Goal: Information Seeking & Learning: Learn about a topic

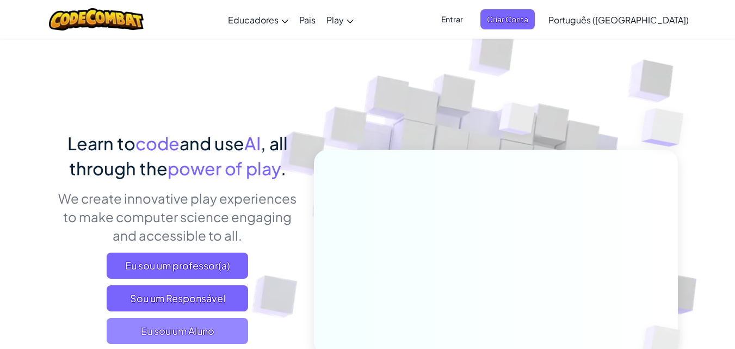
click at [151, 323] on span "Eu sou um Aluno" at bounding box center [177, 331] width 141 height 26
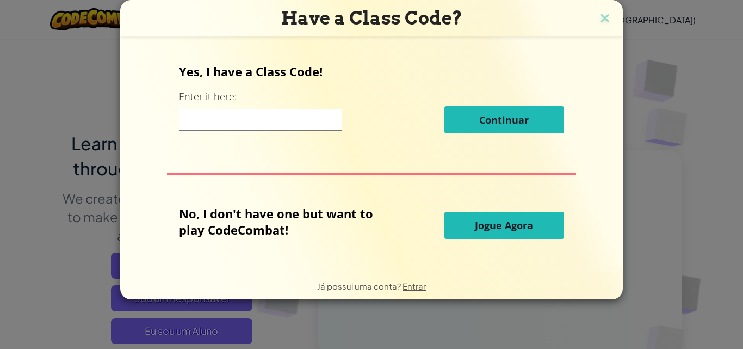
click at [454, 217] on button "Jogue Agora" at bounding box center [504, 225] width 120 height 27
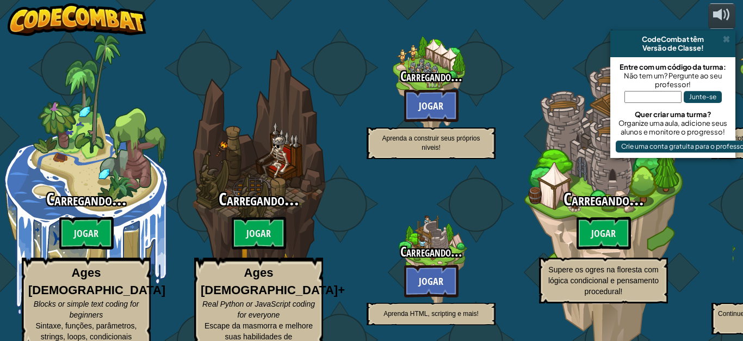
select select "pt-BR"
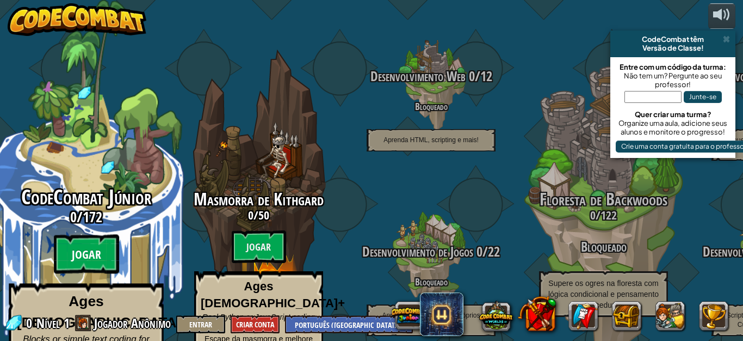
click at [102, 234] on btn "Jogar" at bounding box center [86, 253] width 65 height 39
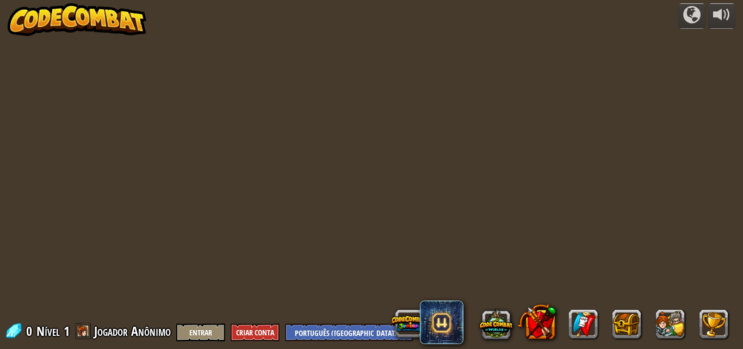
select select "pt-BR"
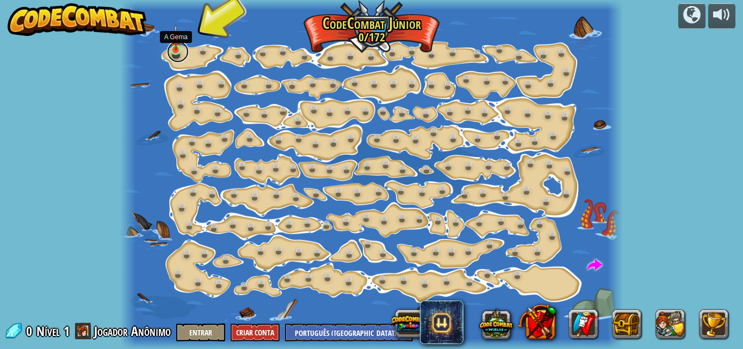
click at [170, 52] on link at bounding box center [178, 52] width 22 height 22
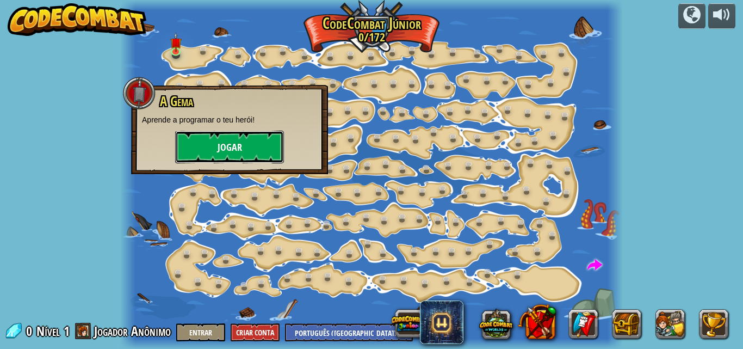
click at [234, 145] on button "Jogar" at bounding box center [229, 147] width 109 height 33
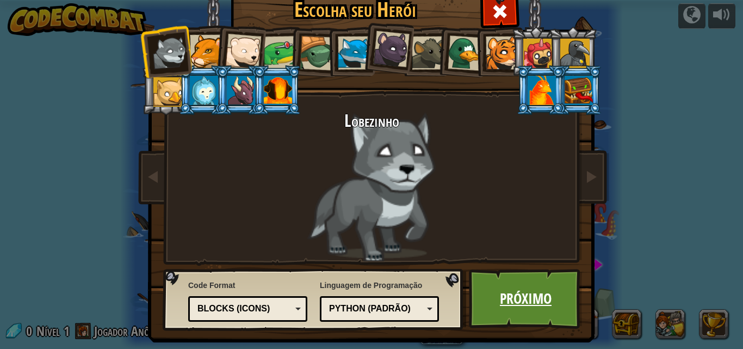
click at [526, 298] on link "Próximo" at bounding box center [526, 299] width 114 height 60
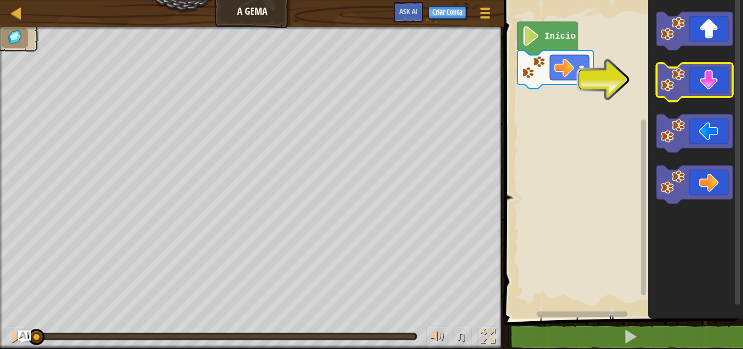
click at [697, 74] on icon "Espaço de trabalho do Blockly" at bounding box center [695, 82] width 76 height 38
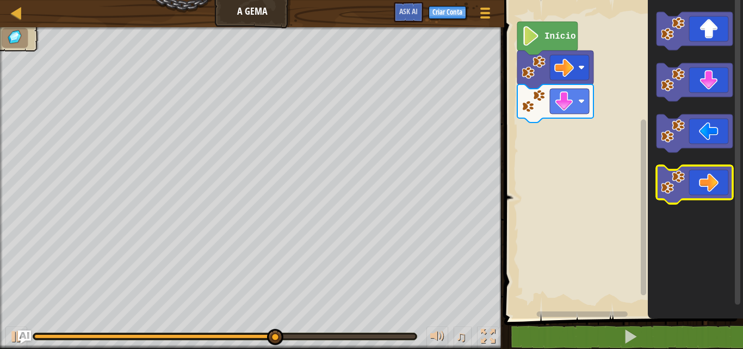
click at [716, 175] on icon "Espaço de trabalho do Blockly" at bounding box center [695, 184] width 76 height 38
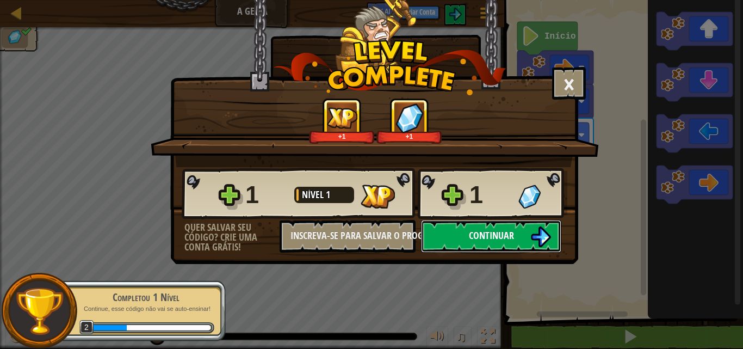
drag, startPoint x: 524, startPoint y: 243, endPoint x: 492, endPoint y: 250, distance: 32.3
drag, startPoint x: 490, startPoint y: 249, endPoint x: 125, endPoint y: 150, distance: 377.7
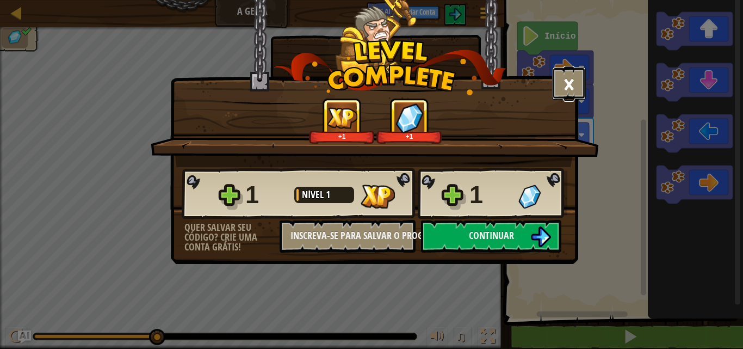
drag, startPoint x: 125, startPoint y: 150, endPoint x: 557, endPoint y: 74, distance: 438.5
drag, startPoint x: 557, startPoint y: 74, endPoint x: 644, endPoint y: 166, distance: 126.6
click at [644, 166] on div "× Este nível foi divertido? +1 +1 Reticulating Splines... 1 Nível 1 1 Quer salv…" at bounding box center [371, 174] width 743 height 349
click at [531, 244] on img at bounding box center [540, 236] width 21 height 21
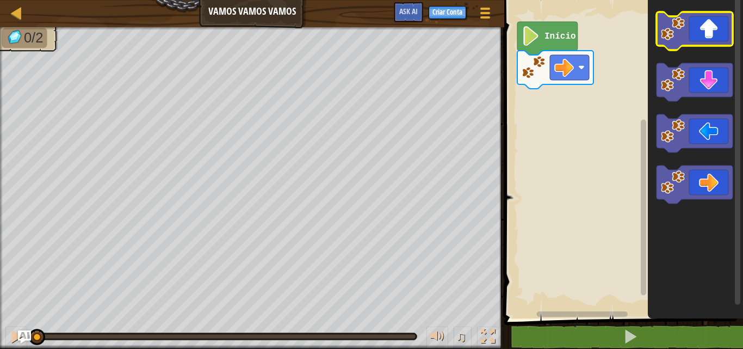
click at [714, 26] on icon "Espaço de trabalho do Blockly" at bounding box center [695, 31] width 76 height 38
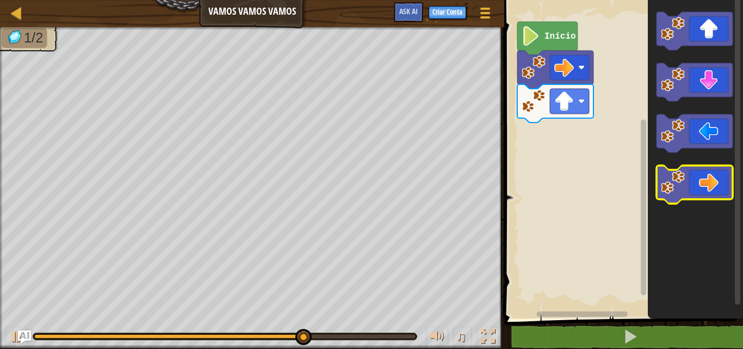
click at [700, 191] on icon "Espaço de trabalho do Blockly" at bounding box center [695, 184] width 76 height 38
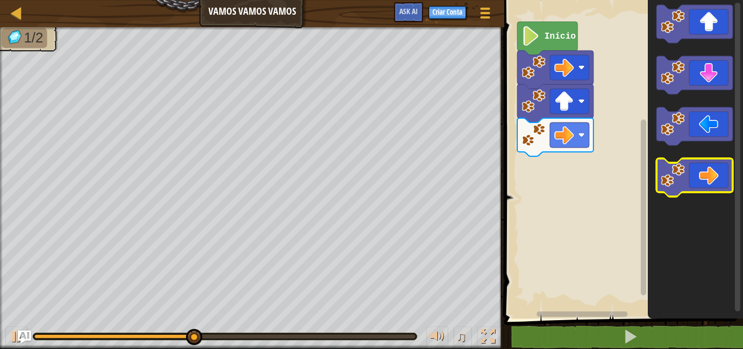
click at [700, 191] on icon "Espaço de trabalho do Blockly" at bounding box center [695, 177] width 76 height 38
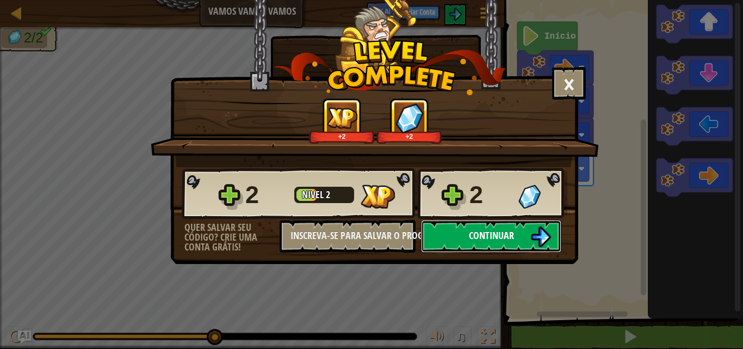
click at [530, 233] on button "Continuar" at bounding box center [491, 236] width 140 height 33
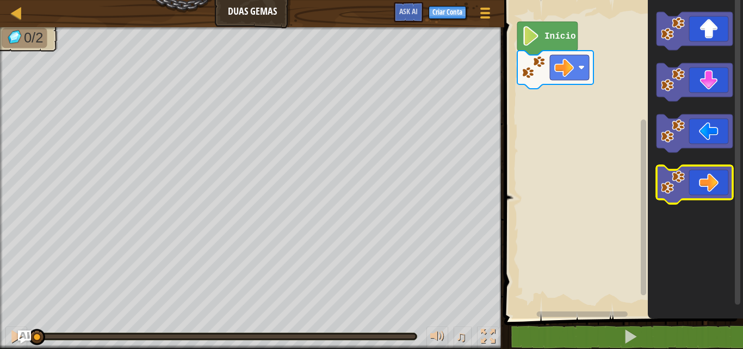
click at [716, 187] on icon "Espaço de trabalho do Blockly" at bounding box center [695, 184] width 76 height 38
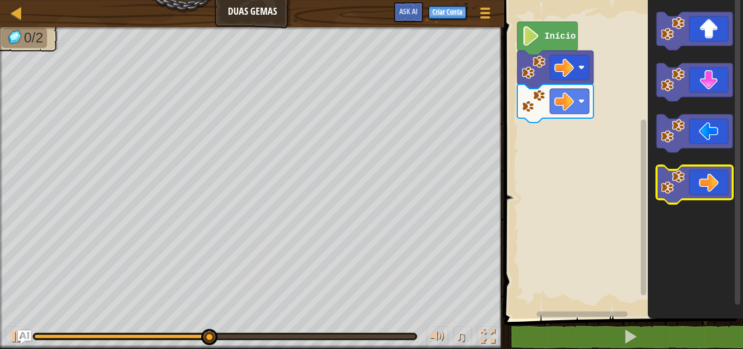
click at [704, 187] on icon "Espaço de trabalho do Blockly" at bounding box center [695, 184] width 76 height 38
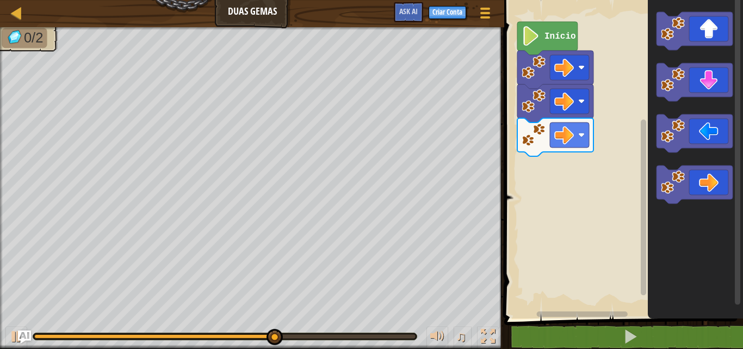
click at [712, 102] on icon "Espaço de trabalho do Blockly" at bounding box center [695, 157] width 95 height 324
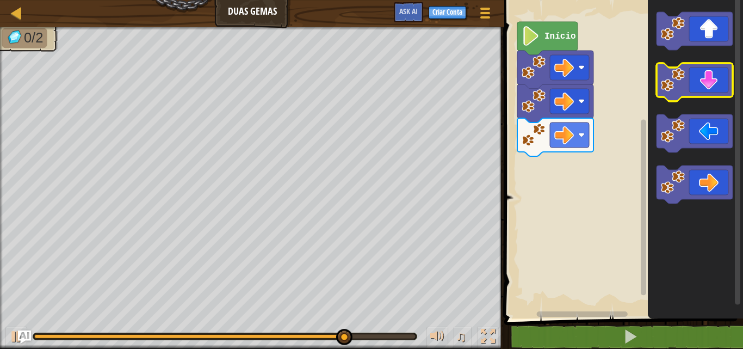
click at [712, 88] on icon "Espaço de trabalho do Blockly" at bounding box center [695, 82] width 76 height 38
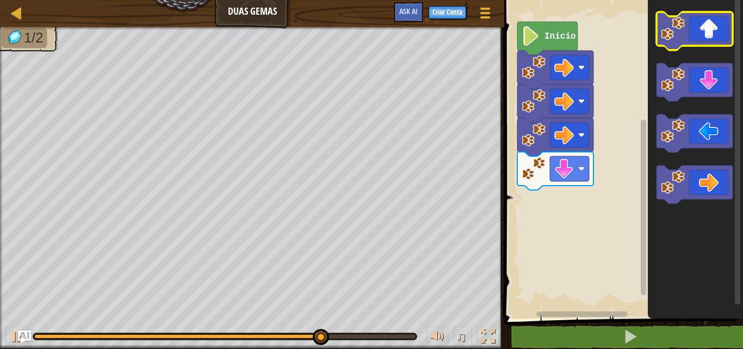
click at [698, 44] on icon "Espaço de trabalho do Blockly" at bounding box center [695, 31] width 76 height 38
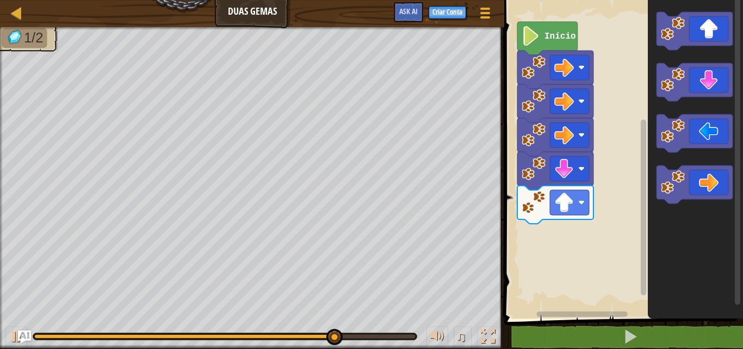
click at [701, 50] on rect "Espaço de trabalho do Blockly" at bounding box center [695, 31] width 76 height 38
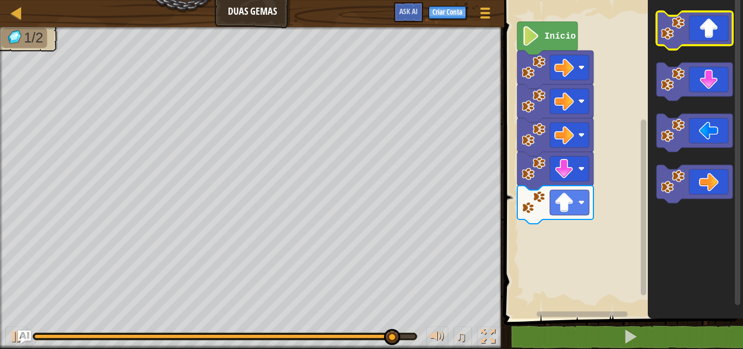
click at [697, 31] on icon "Espaço de trabalho do Blockly" at bounding box center [695, 30] width 76 height 38
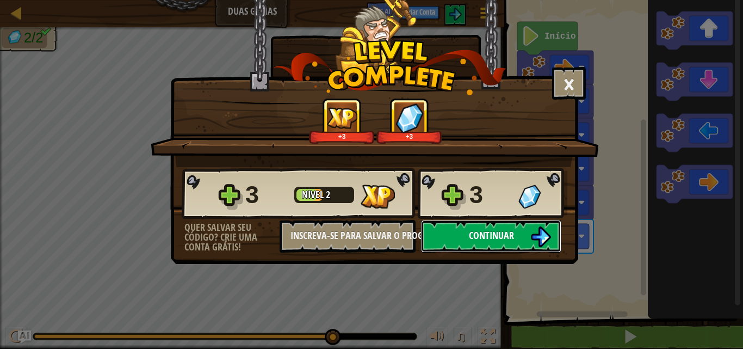
click at [540, 233] on img at bounding box center [540, 236] width 21 height 21
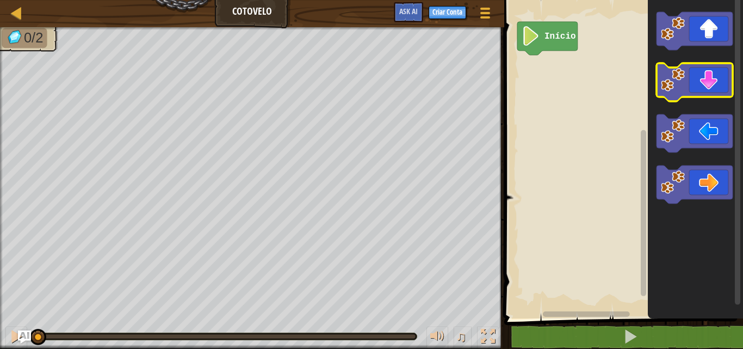
click at [688, 78] on icon "Espaço de trabalho do Blockly" at bounding box center [695, 82] width 76 height 38
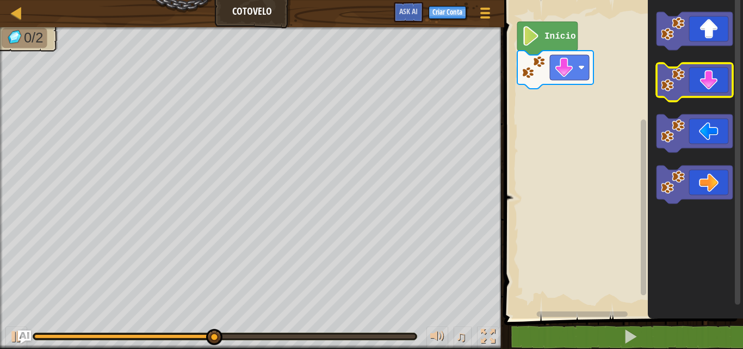
click at [687, 76] on icon "Espaço de trabalho do Blockly" at bounding box center [695, 82] width 76 height 38
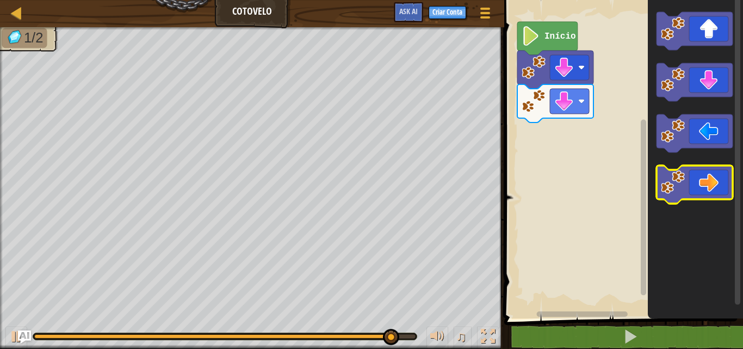
click at [710, 195] on icon "Espaço de trabalho do Blockly" at bounding box center [695, 184] width 76 height 38
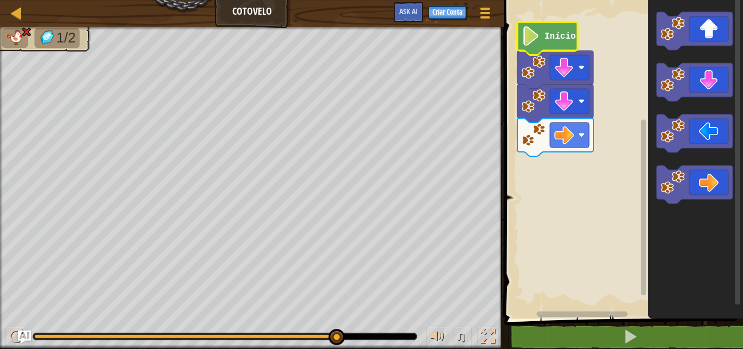
click at [549, 45] on icon "Espaço de trabalho do Blockly" at bounding box center [547, 38] width 60 height 33
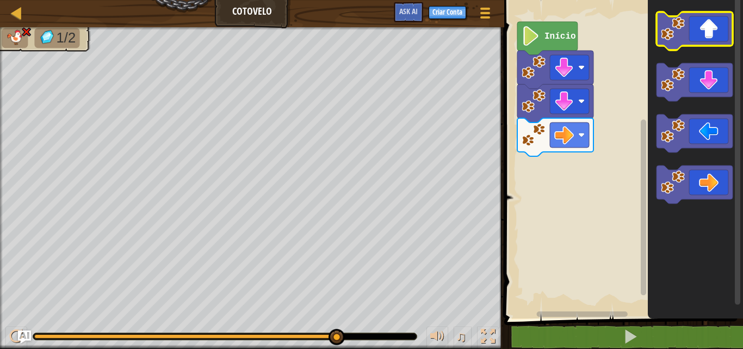
click at [690, 47] on rect "Espaço de trabalho do Blockly" at bounding box center [695, 31] width 76 height 38
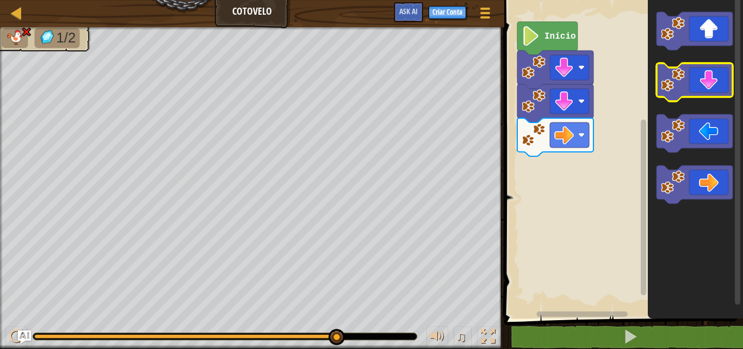
click at [694, 80] on icon "Espaço de trabalho do Blockly" at bounding box center [695, 82] width 76 height 38
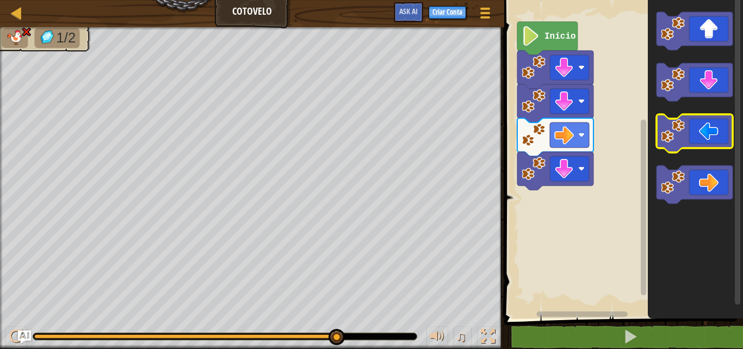
click at [691, 119] on icon "Espaço de trabalho do Blockly" at bounding box center [695, 133] width 76 height 38
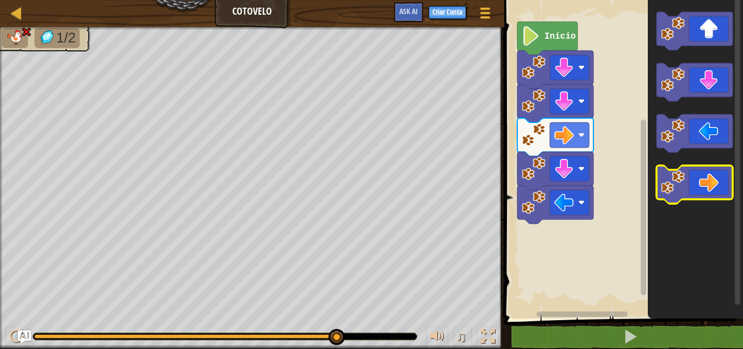
click at [694, 191] on icon "Espaço de trabalho do Blockly" at bounding box center [695, 184] width 76 height 38
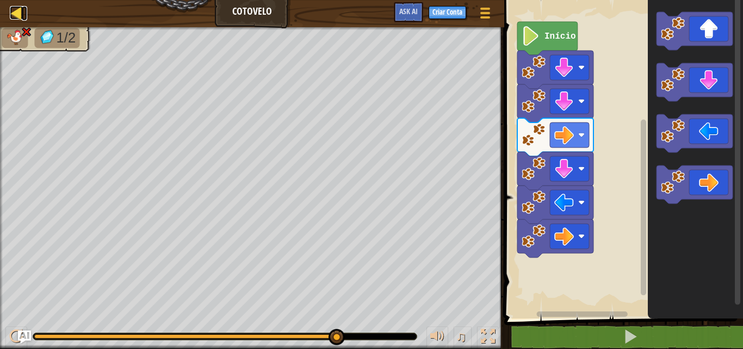
click at [17, 9] on div at bounding box center [17, 13] width 14 height 14
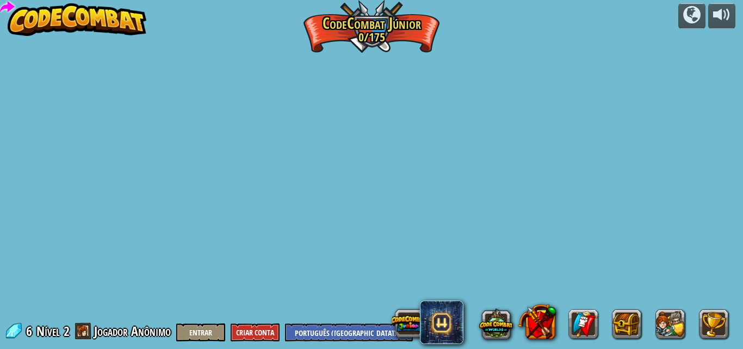
select select "pt-BR"
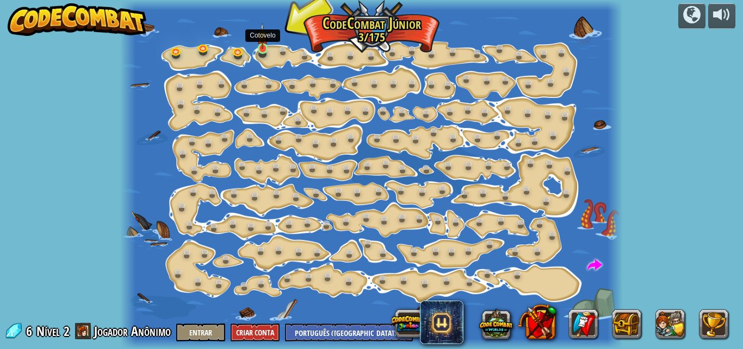
click at [263, 49] on img at bounding box center [262, 36] width 11 height 27
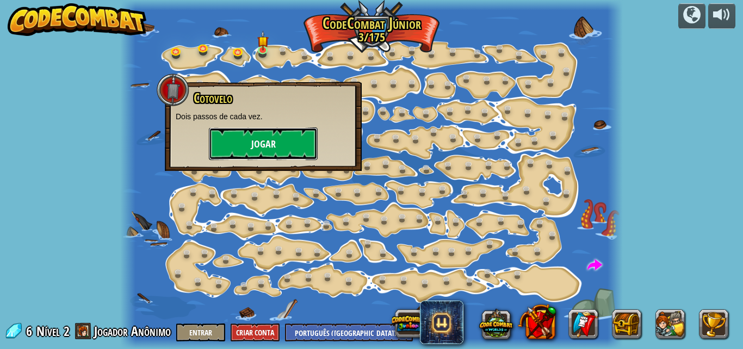
click at [260, 141] on button "Jogar" at bounding box center [263, 143] width 109 height 33
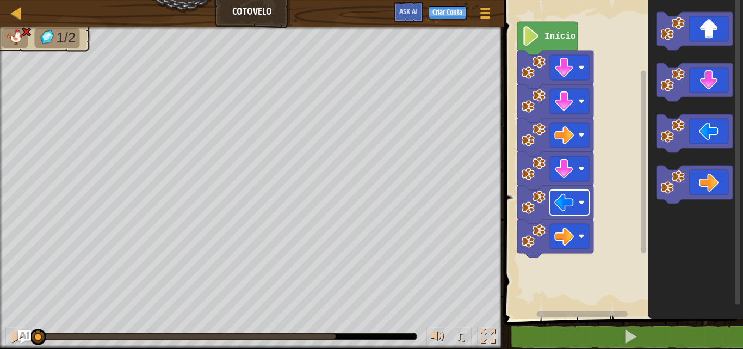
click at [587, 206] on div "Mapa Cotovelo Menu do Jogo Criar Conta Ask AI 1 ההההההההההההההההההההההההההההההה…" at bounding box center [371, 174] width 743 height 349
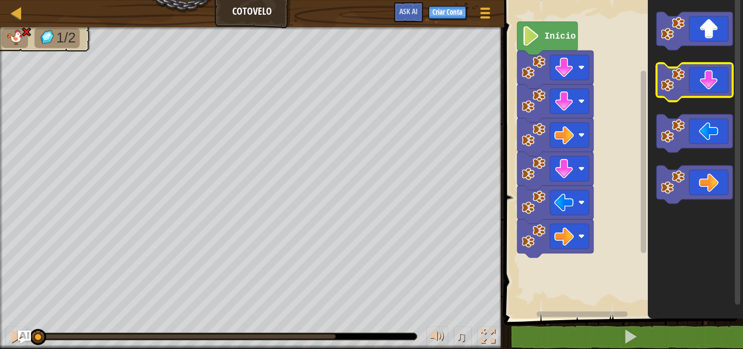
click at [702, 84] on icon "Espaço de trabalho do Blockly" at bounding box center [695, 82] width 76 height 38
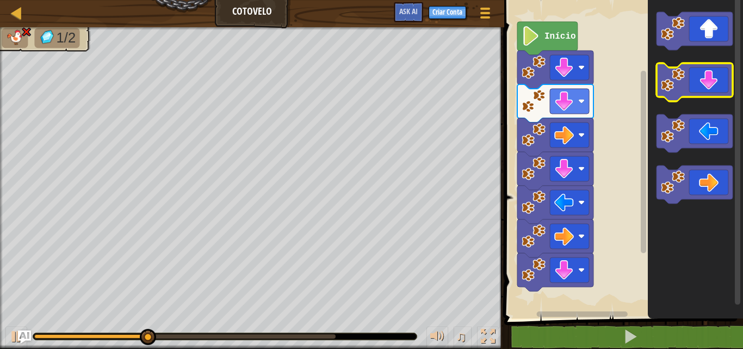
click at [697, 85] on icon "Espaço de trabalho do Blockly" at bounding box center [695, 82] width 76 height 38
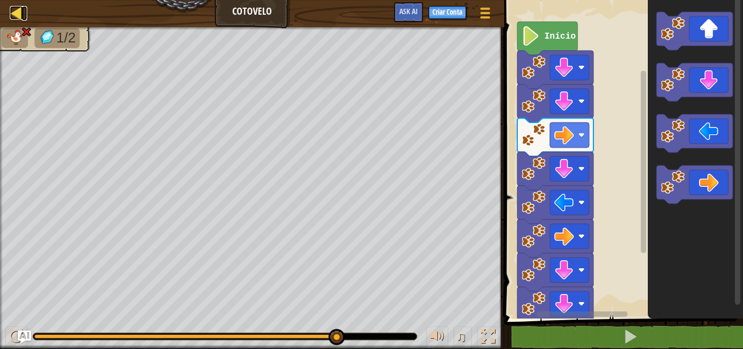
click at [17, 9] on div at bounding box center [17, 13] width 14 height 14
select select "pt-BR"
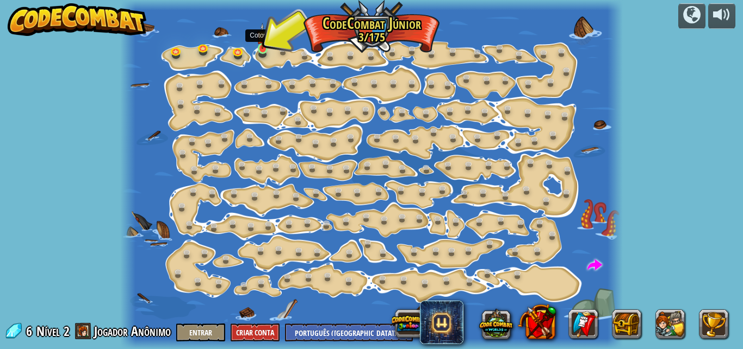
click at [258, 45] on img at bounding box center [262, 36] width 11 height 27
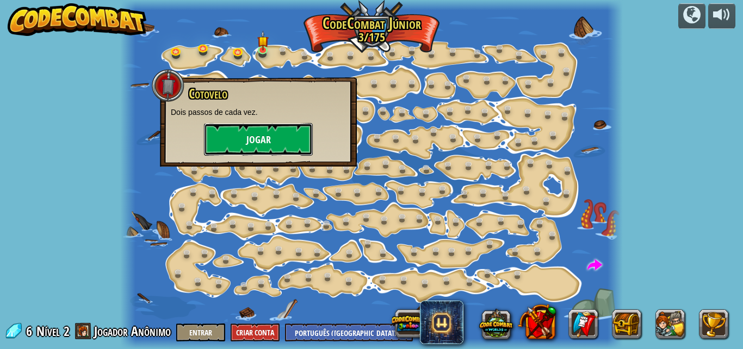
click at [268, 135] on button "Jogar" at bounding box center [258, 139] width 109 height 33
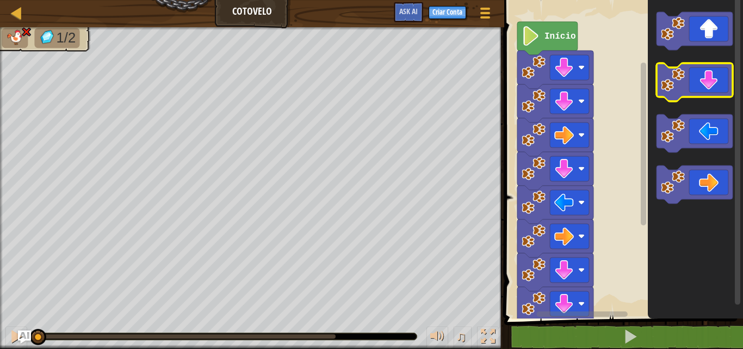
click at [725, 78] on icon "Espaço de trabalho do Blockly" at bounding box center [695, 82] width 76 height 38
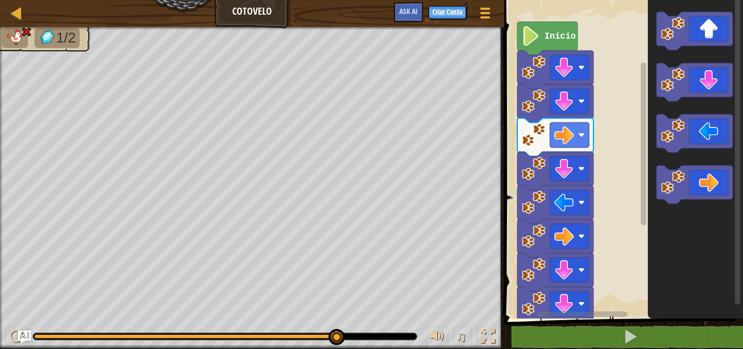
click at [21, 22] on div "Mapa Cotovelo Menu do Jogo Criar Conta Ask AI" at bounding box center [252, 13] width 504 height 27
click at [13, 9] on div at bounding box center [17, 13] width 14 height 14
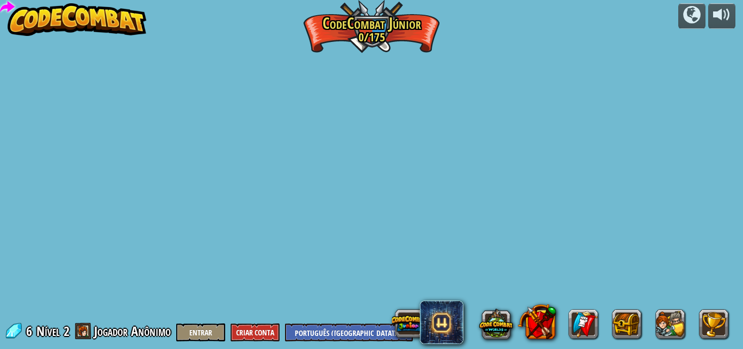
select select "pt-BR"
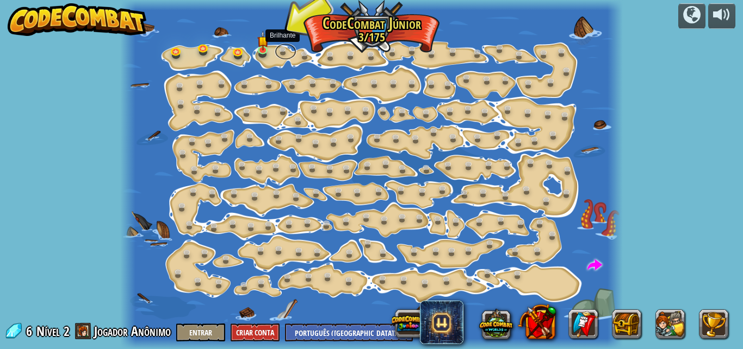
drag, startPoint x: 277, startPoint y: 55, endPoint x: 279, endPoint y: 61, distance: 6.4
click at [277, 55] on link at bounding box center [286, 51] width 22 height 16
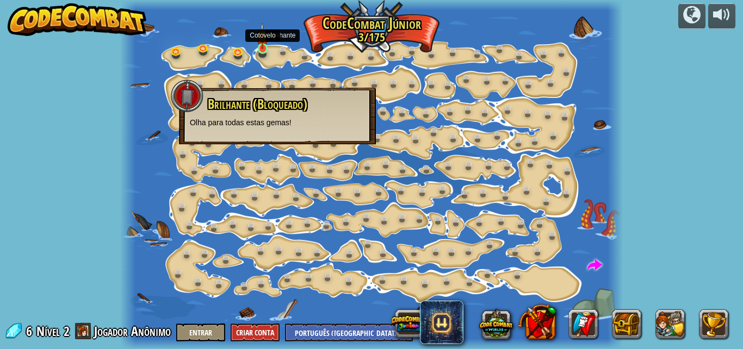
click at [268, 47] on img at bounding box center [262, 36] width 11 height 27
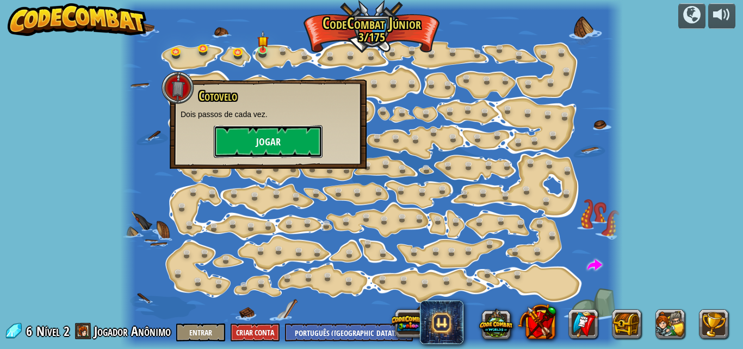
click at [246, 129] on button "Jogar" at bounding box center [268, 141] width 109 height 33
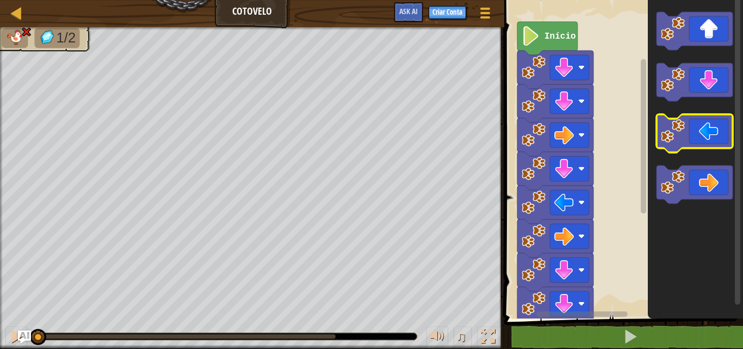
click at [709, 134] on icon "Espaço de trabalho do Blockly" at bounding box center [695, 133] width 76 height 38
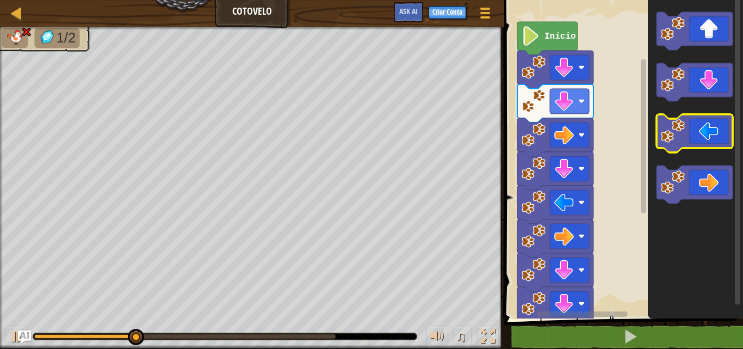
click at [709, 134] on icon "Espaço de trabalho do Blockly" at bounding box center [695, 133] width 76 height 38
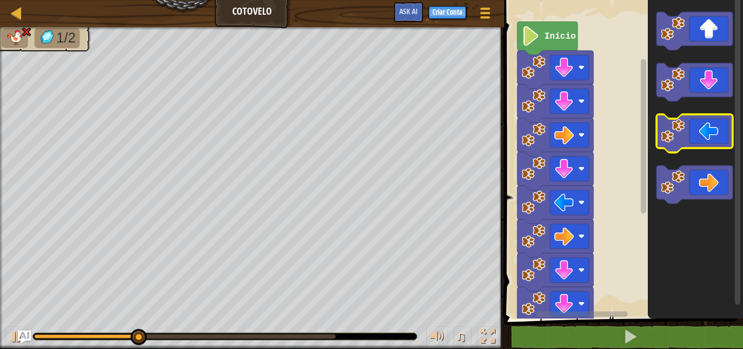
click at [709, 134] on icon "Espaço de trabalho do Blockly" at bounding box center [695, 133] width 76 height 38
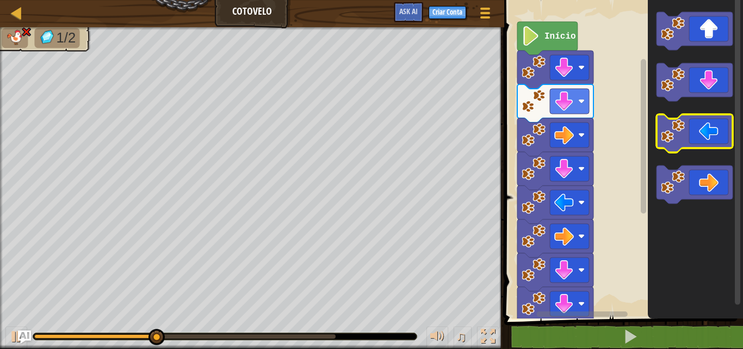
click at [709, 134] on icon "Espaço de trabalho do Blockly" at bounding box center [695, 133] width 76 height 38
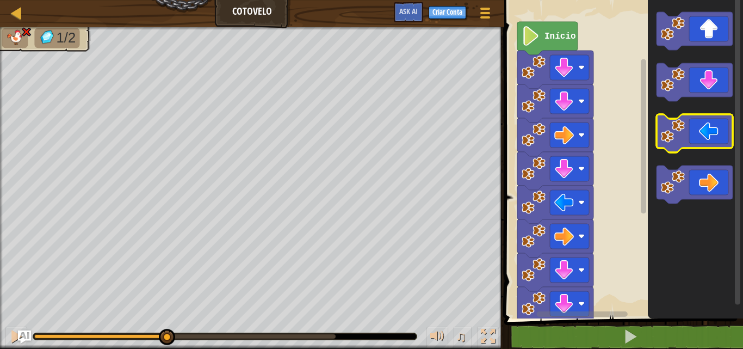
click at [709, 134] on icon "Espaço de trabalho do Blockly" at bounding box center [695, 133] width 76 height 38
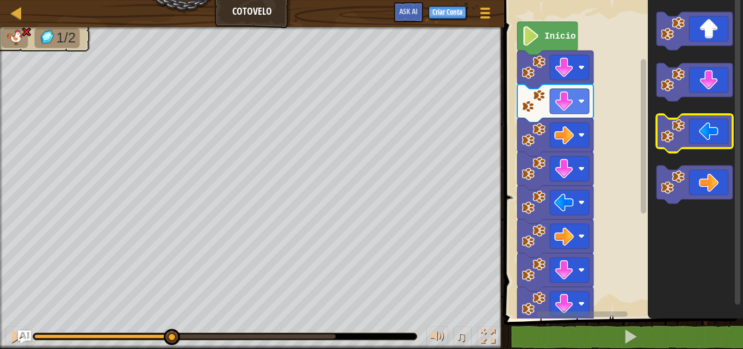
click at [709, 134] on icon "Espaço de trabalho do Blockly" at bounding box center [695, 133] width 76 height 38
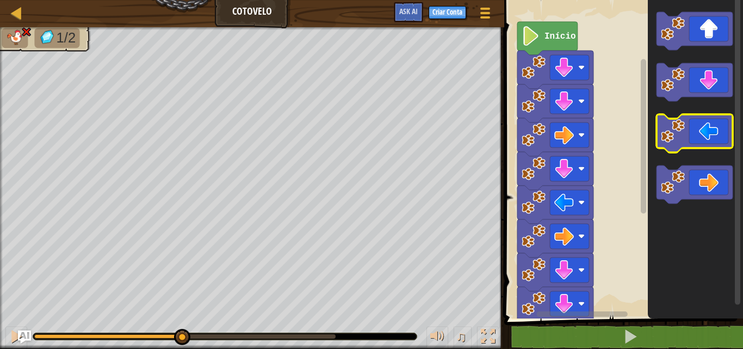
click at [709, 134] on icon "Espaço de trabalho do Blockly" at bounding box center [695, 133] width 76 height 38
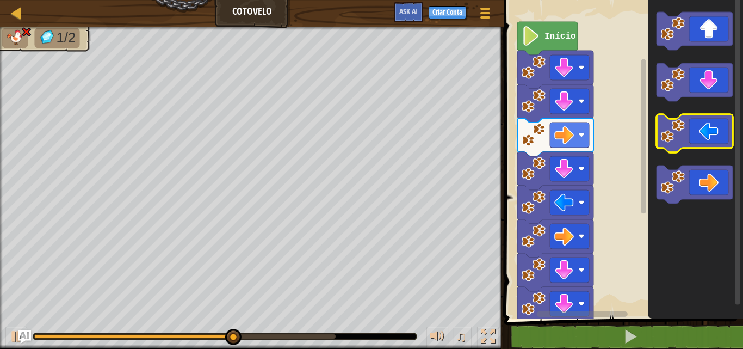
click at [709, 134] on icon "Espaço de trabalho do Blockly" at bounding box center [695, 133] width 76 height 38
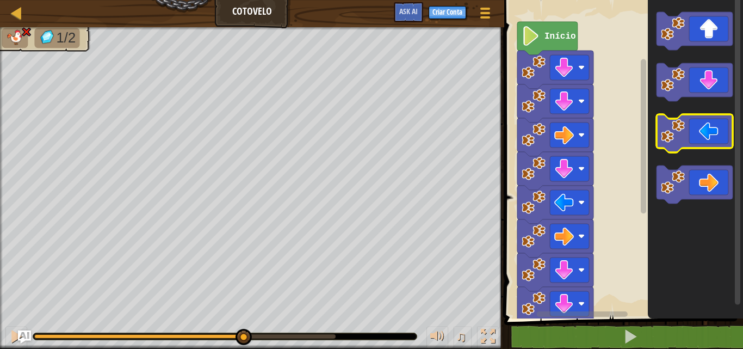
click at [709, 134] on icon "Espaço de trabalho do Blockly" at bounding box center [695, 133] width 76 height 38
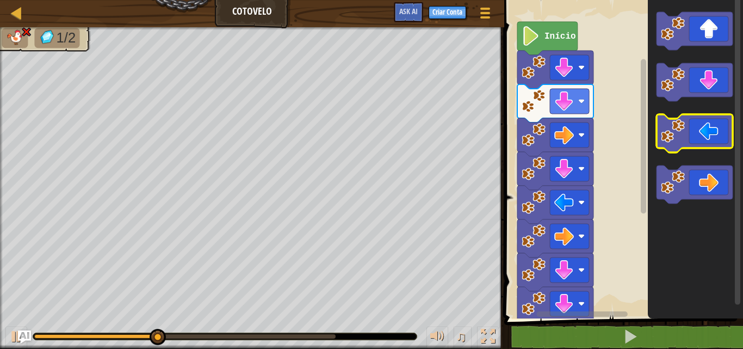
click at [709, 134] on icon "Espaço de trabalho do Blockly" at bounding box center [695, 133] width 76 height 38
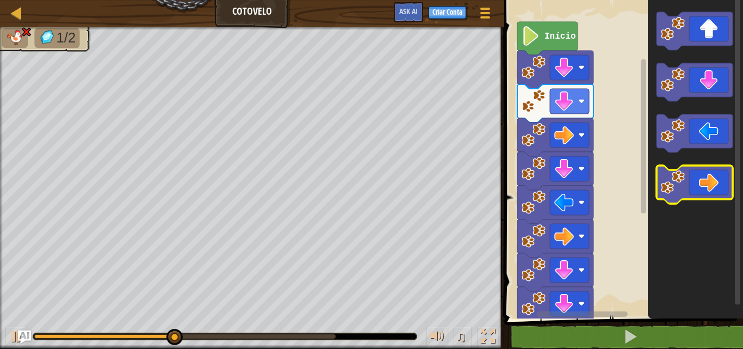
click at [666, 173] on icon "Espaço de trabalho do Blockly" at bounding box center [695, 157] width 95 height 324
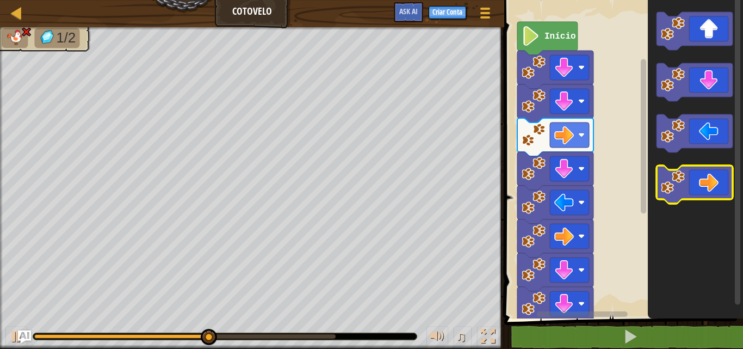
click at [666, 173] on image "Espaço de trabalho do Blockly" at bounding box center [673, 182] width 24 height 24
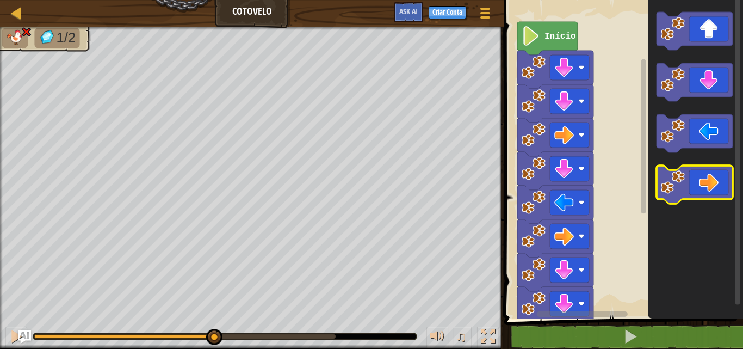
click at [666, 173] on image "Espaço de trabalho do Blockly" at bounding box center [673, 182] width 24 height 24
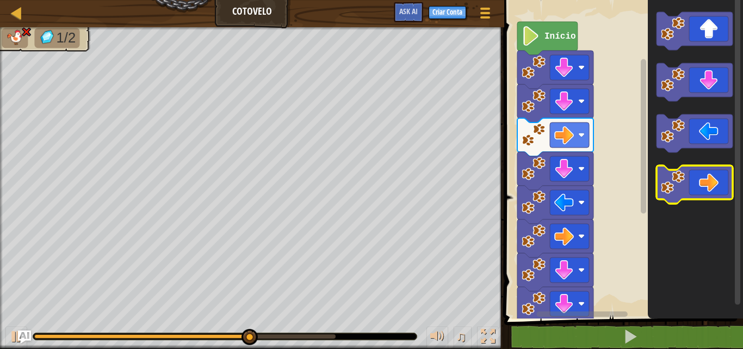
click at [665, 153] on g "Espaço de trabalho do Blockly" at bounding box center [695, 107] width 76 height 191
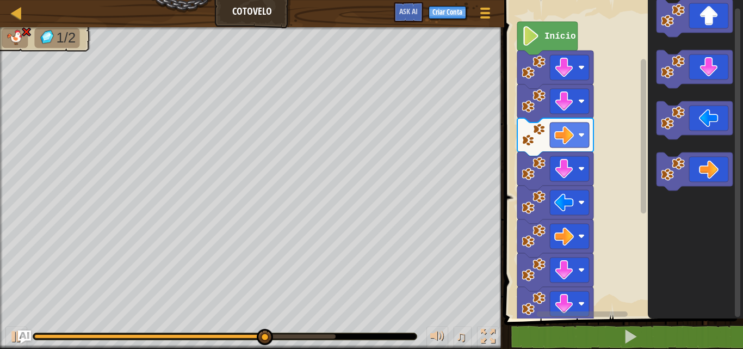
click at [594, 125] on rect "Espaço de trabalho do Blockly" at bounding box center [622, 157] width 242 height 324
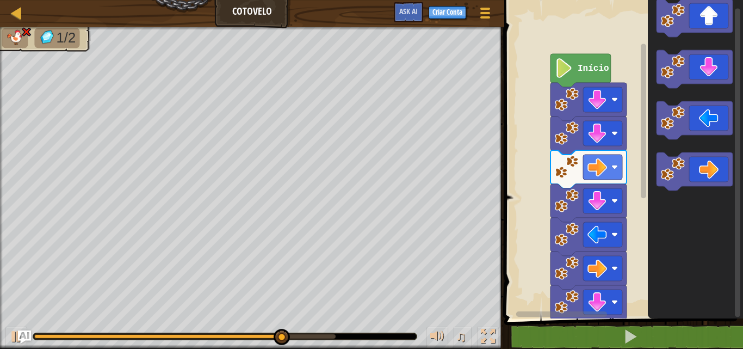
click at [622, 157] on rect "Espaço de trabalho do Blockly" at bounding box center [622, 157] width 242 height 324
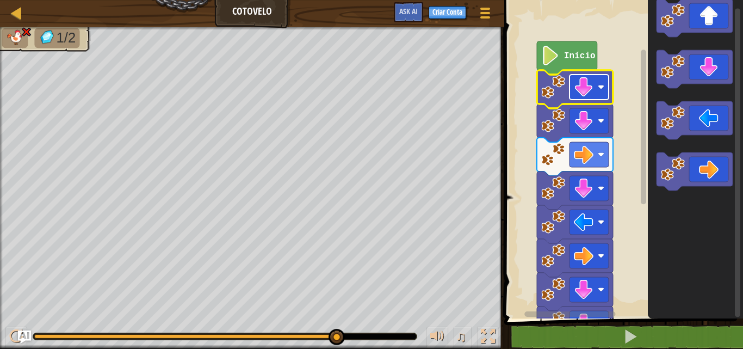
click at [579, 91] on image "Espaço de trabalho do Blockly" at bounding box center [584, 87] width 20 height 20
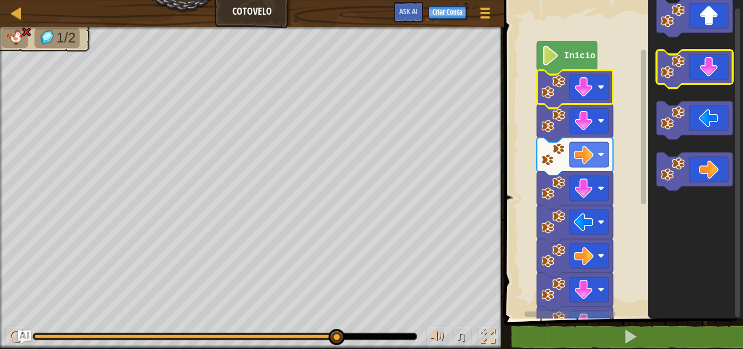
click at [697, 84] on icon "Espaço de trabalho do Blockly" at bounding box center [695, 69] width 76 height 38
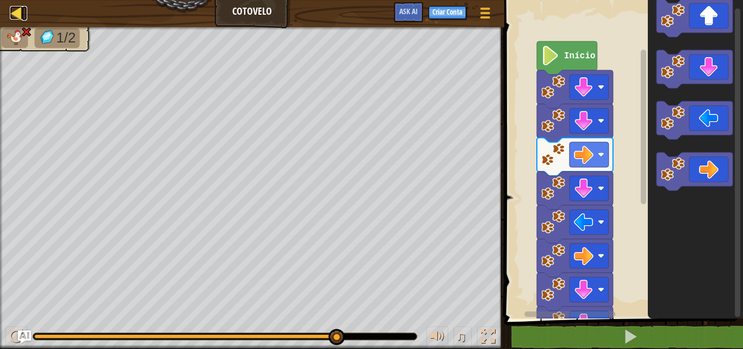
click at [20, 15] on div at bounding box center [17, 13] width 14 height 14
select select "pt-BR"
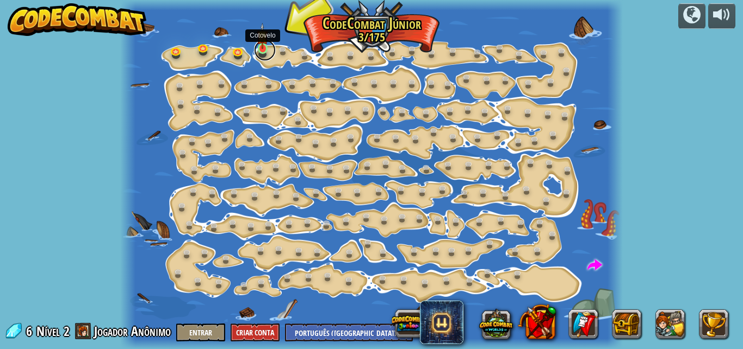
click at [274, 50] on link at bounding box center [265, 50] width 22 height 22
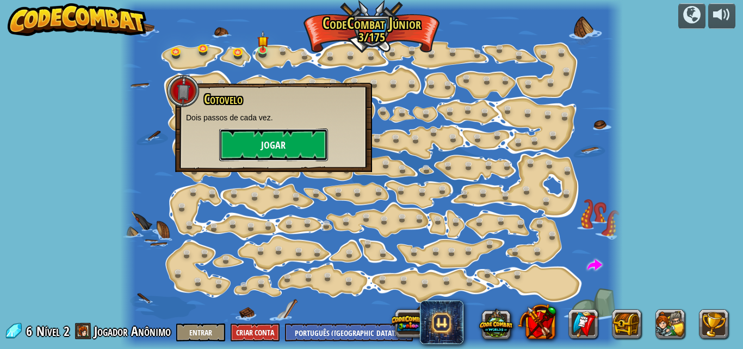
click at [268, 160] on button "Jogar" at bounding box center [273, 144] width 109 height 33
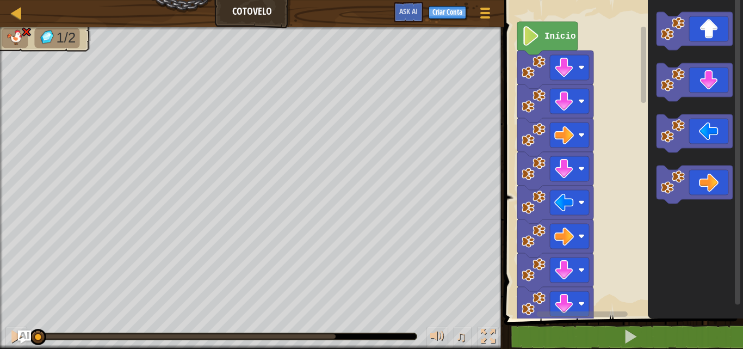
click at [549, 205] on div "Mapa Cotovelo Menu do Jogo Criar Conta Ask AI 1 ההההההההההההההההההההההההההההההה…" at bounding box center [371, 174] width 743 height 349
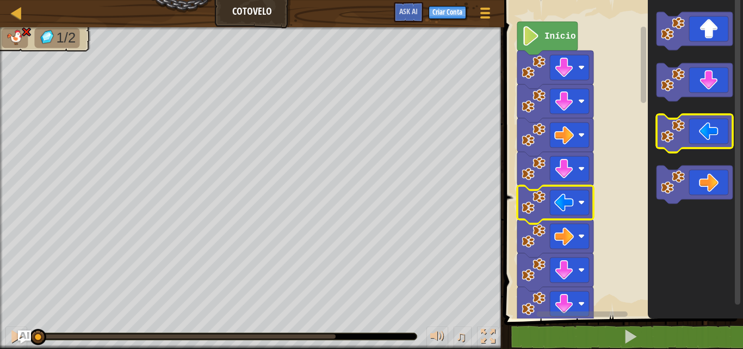
click at [702, 134] on icon "Espaço de trabalho do Blockly" at bounding box center [695, 133] width 76 height 38
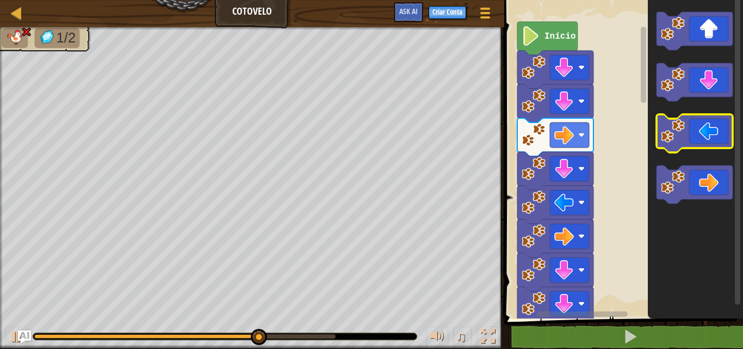
click at [692, 193] on g "Espaço de trabalho do Blockly" at bounding box center [695, 107] width 76 height 191
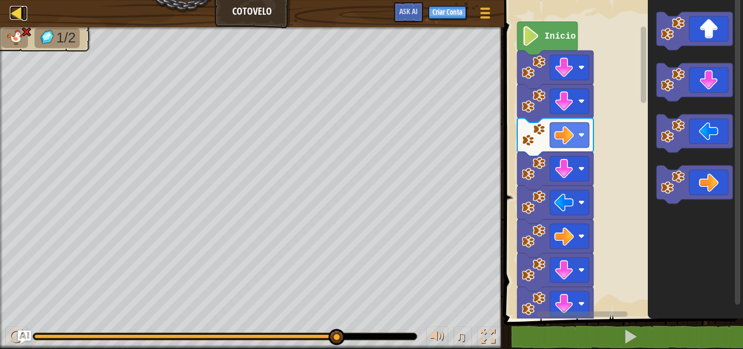
click at [16, 18] on div at bounding box center [17, 13] width 14 height 14
select select "pt-BR"
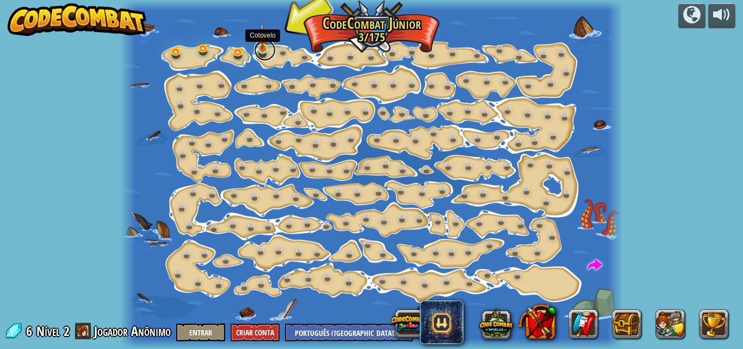
click at [261, 53] on link at bounding box center [265, 50] width 22 height 22
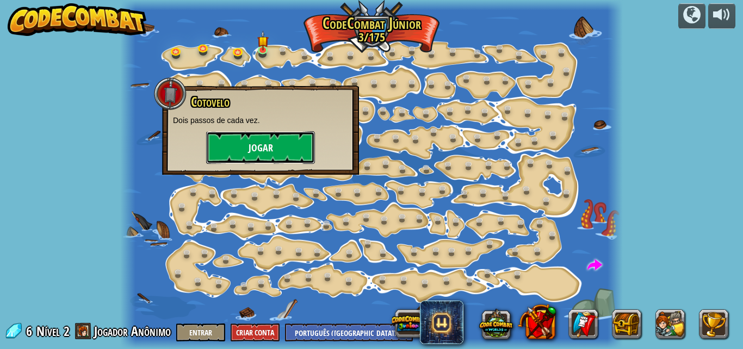
click at [272, 135] on button "Jogar" at bounding box center [260, 147] width 109 height 33
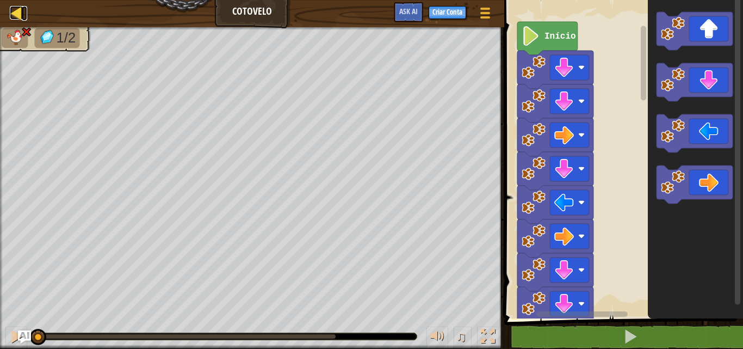
click at [15, 17] on div at bounding box center [17, 13] width 14 height 14
select select "pt-BR"
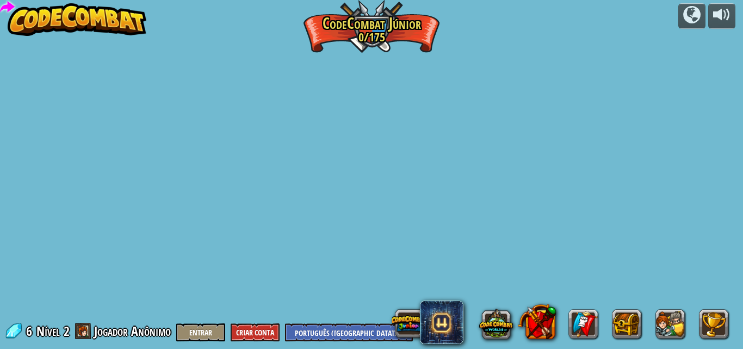
select select "pt-BR"
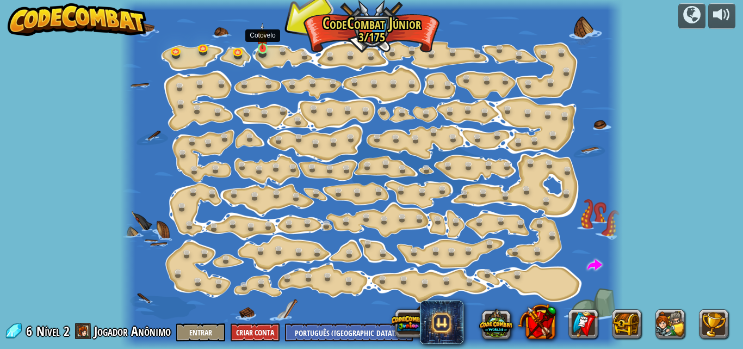
click at [268, 45] on img at bounding box center [262, 36] width 11 height 27
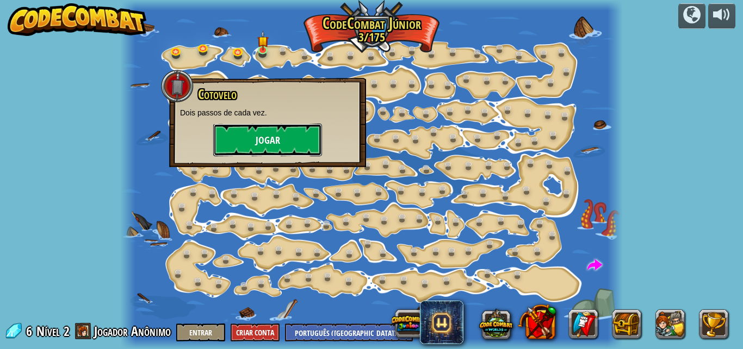
click at [253, 144] on button "Jogar" at bounding box center [267, 139] width 109 height 33
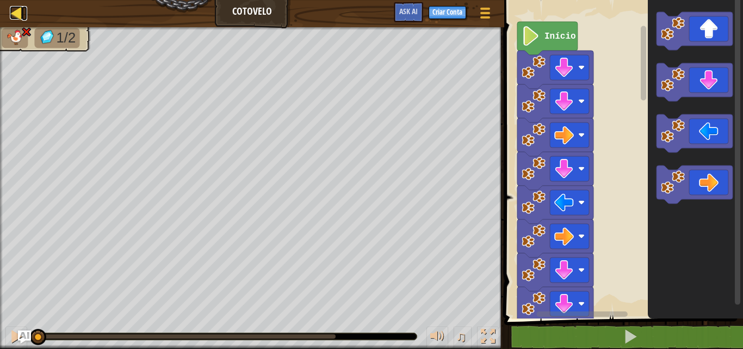
click at [26, 13] on link "Mapa" at bounding box center [24, 13] width 5 height 15
select select "pt-BR"
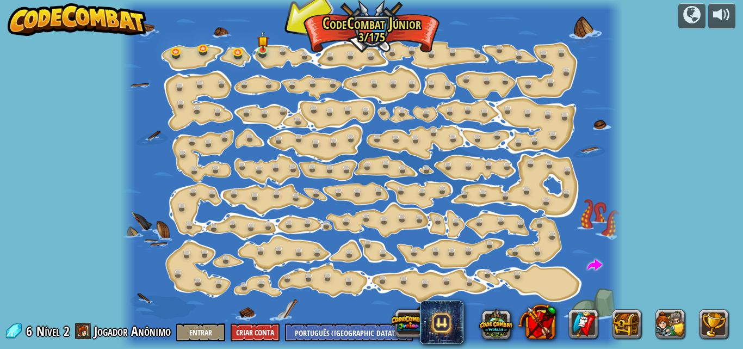
click at [191, 51] on div at bounding box center [371, 174] width 503 height 349
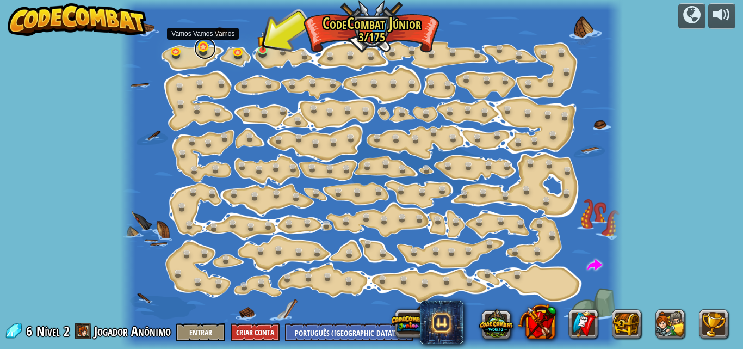
click at [203, 44] on link at bounding box center [205, 49] width 22 height 22
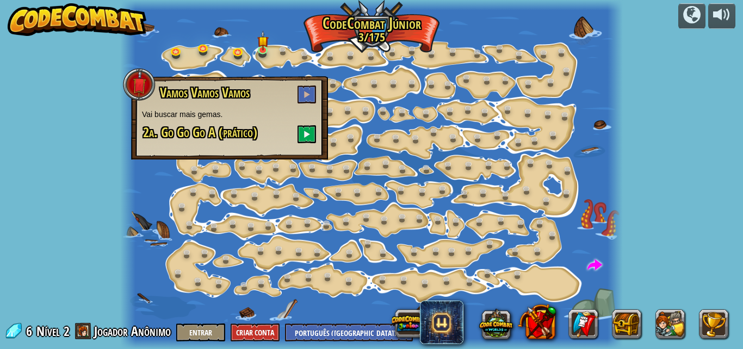
click at [193, 52] on div at bounding box center [371, 174] width 503 height 349
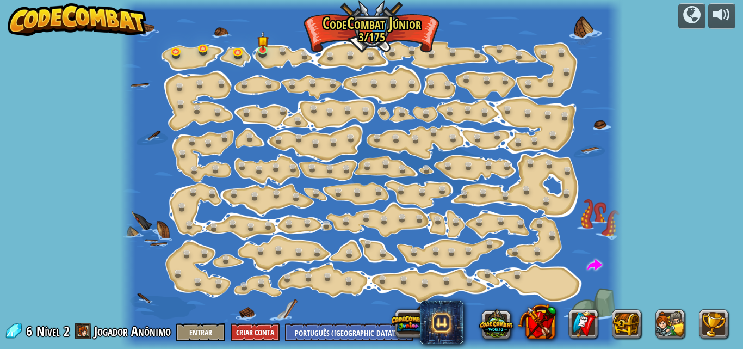
click at [187, 314] on div at bounding box center [371, 174] width 503 height 349
drag, startPoint x: 188, startPoint y: 326, endPoint x: 142, endPoint y: 290, distance: 58.9
click at [142, 290] on div at bounding box center [371, 174] width 503 height 349
click at [332, 57] on link at bounding box center [333, 57] width 22 height 22
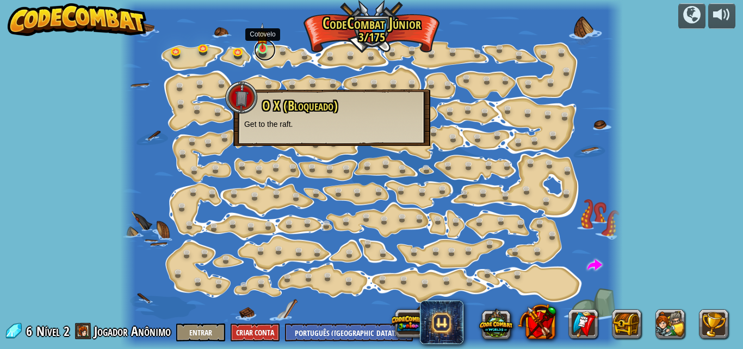
click at [263, 50] on link at bounding box center [265, 50] width 22 height 22
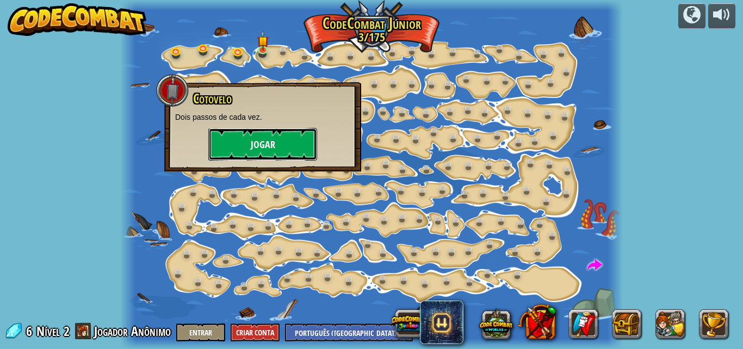
click at [265, 146] on button "Jogar" at bounding box center [262, 144] width 109 height 33
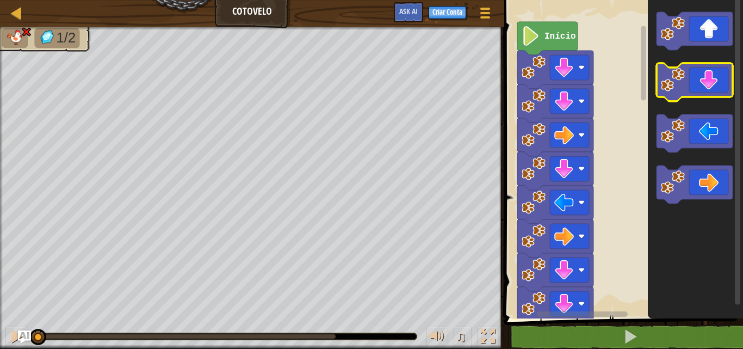
click at [709, 71] on icon "Espaço de trabalho do Blockly" at bounding box center [695, 82] width 76 height 38
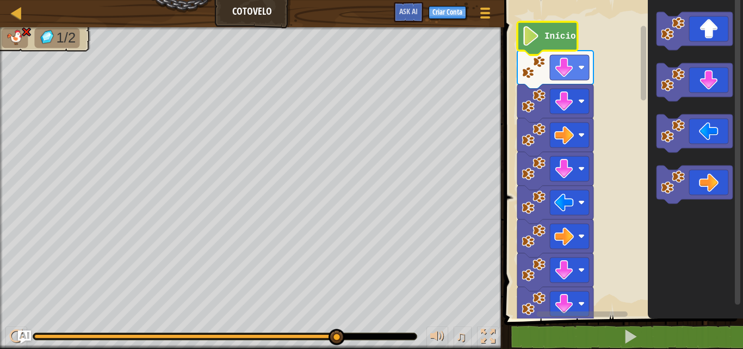
click at [552, 43] on icon "Espaço de trabalho do Blockly" at bounding box center [547, 38] width 60 height 33
click at [17, 11] on div at bounding box center [17, 13] width 14 height 14
select select "pt-BR"
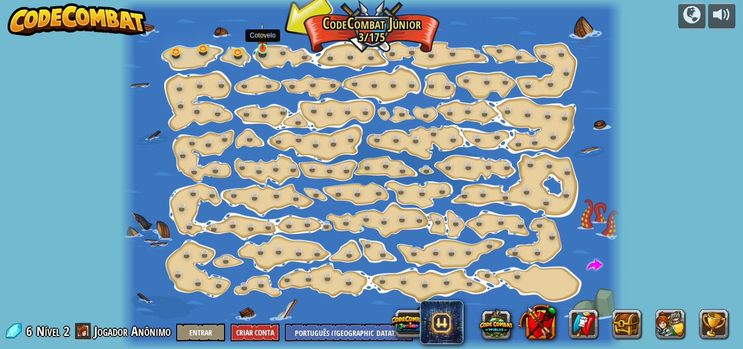
click at [263, 41] on img at bounding box center [262, 36] width 11 height 27
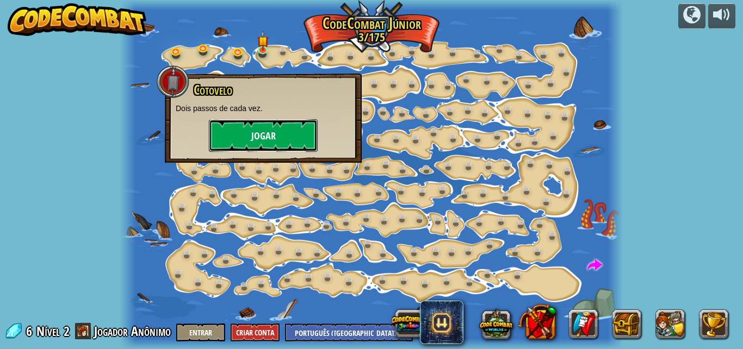
click at [240, 128] on button "Jogar" at bounding box center [263, 135] width 109 height 33
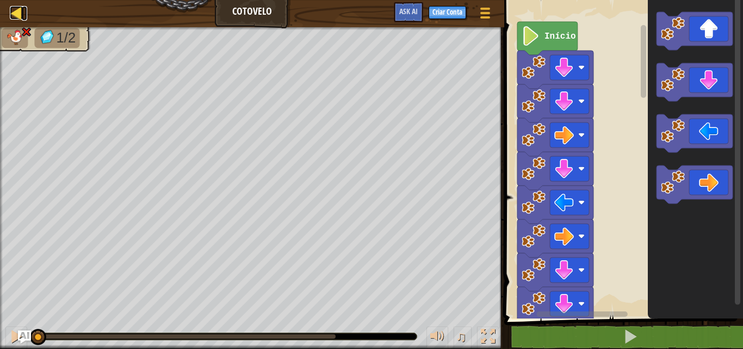
click at [18, 8] on div at bounding box center [17, 13] width 14 height 14
select select "pt-BR"
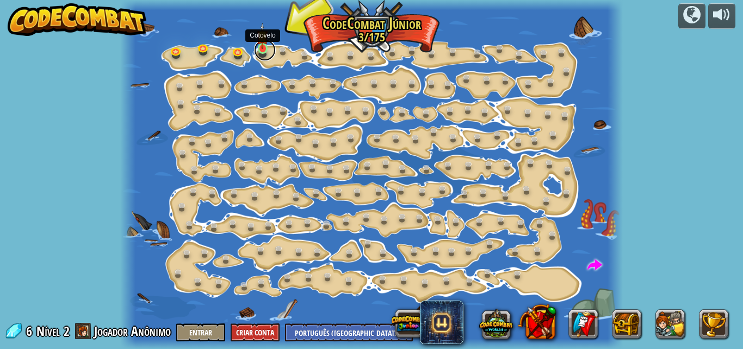
click at [269, 48] on link at bounding box center [265, 50] width 22 height 22
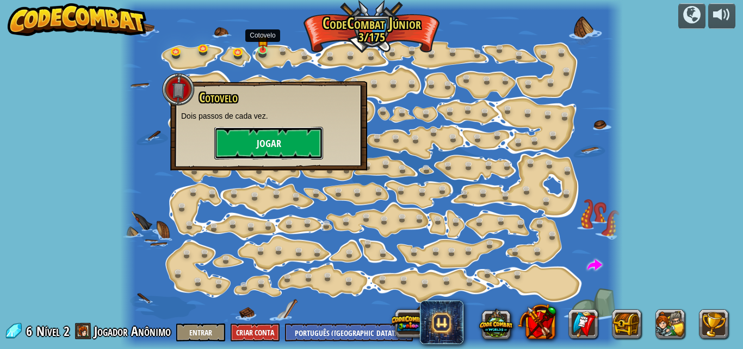
click at [260, 139] on button "Jogar" at bounding box center [268, 143] width 109 height 33
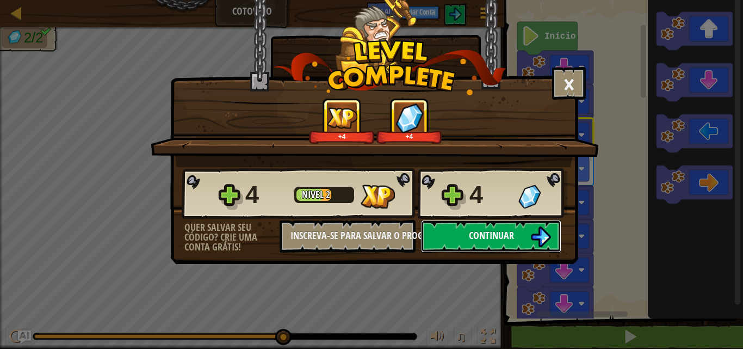
click at [514, 230] on button "Continuar" at bounding box center [491, 236] width 140 height 33
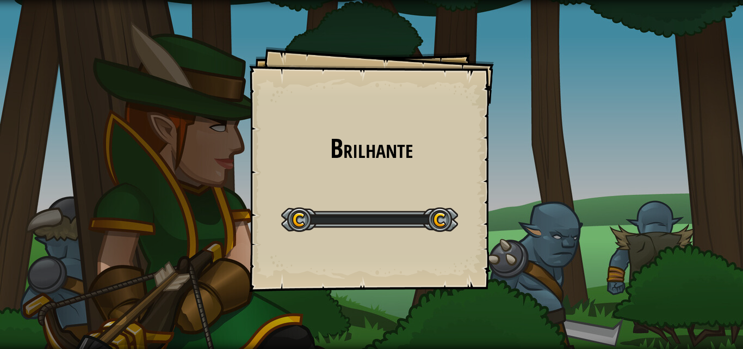
click at [514, 234] on div "Brilhante Goals Start Level Erro ao carregar do servidor Você precisa de uma as…" at bounding box center [371, 174] width 743 height 349
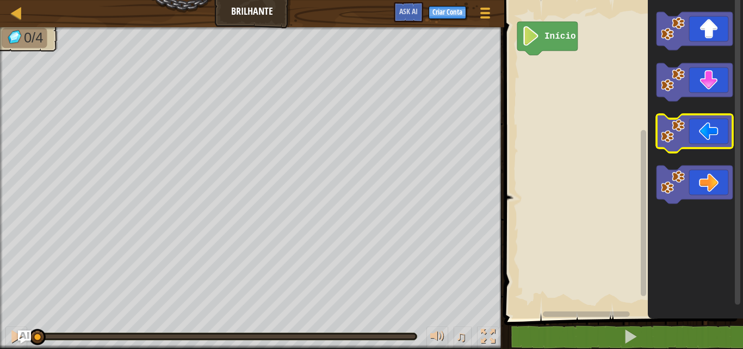
click at [711, 122] on icon "Espaço de trabalho do Blockly" at bounding box center [695, 133] width 76 height 38
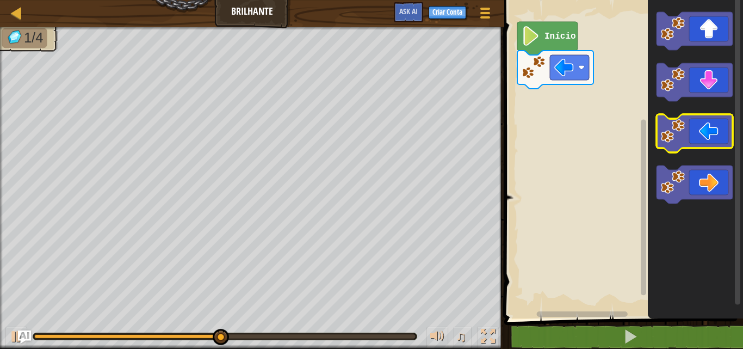
click at [689, 147] on icon "Espaço de trabalho do Blockly" at bounding box center [695, 133] width 76 height 38
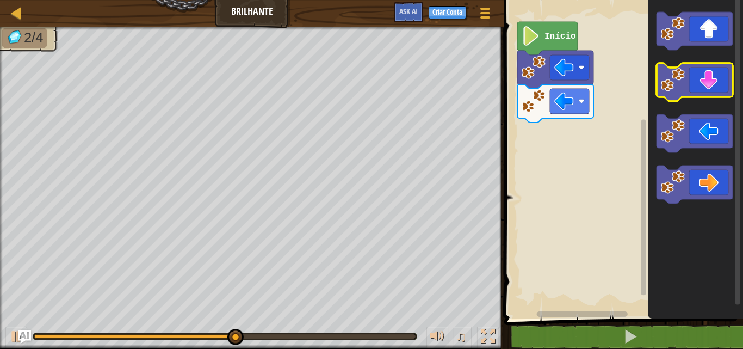
click at [702, 91] on icon "Espaço de trabalho do Blockly" at bounding box center [695, 82] width 76 height 38
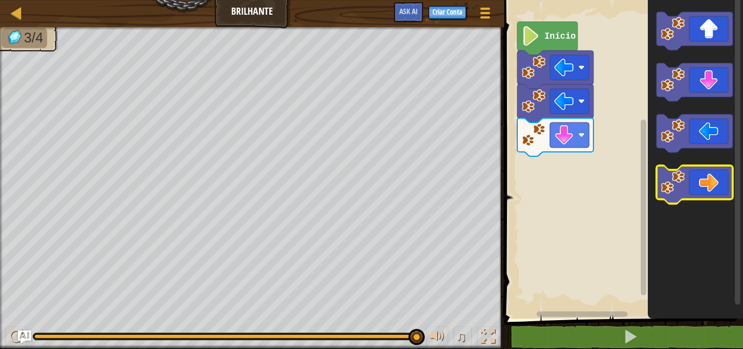
click at [703, 178] on icon "Espaço de trabalho do Blockly" at bounding box center [695, 184] width 76 height 38
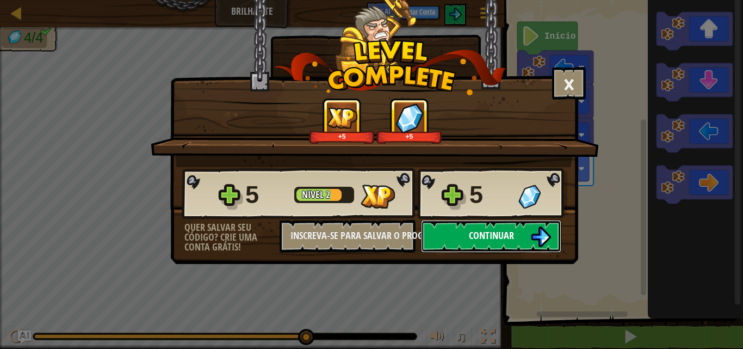
click at [481, 233] on span "Continuar" at bounding box center [491, 235] width 45 height 14
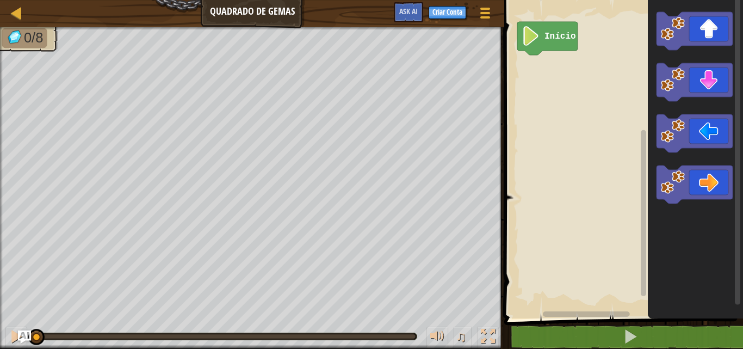
click at [565, 224] on rect "Espaço de trabalho do Blockly" at bounding box center [622, 157] width 242 height 324
click at [694, 180] on icon "Espaço de trabalho do Blockly" at bounding box center [695, 184] width 76 height 38
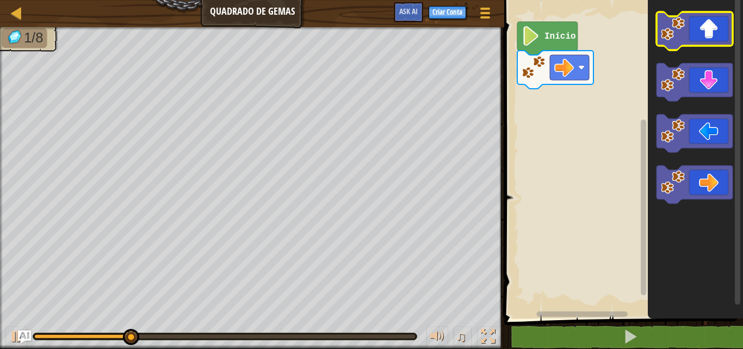
click at [706, 32] on icon "Espaço de trabalho do Blockly" at bounding box center [695, 31] width 76 height 38
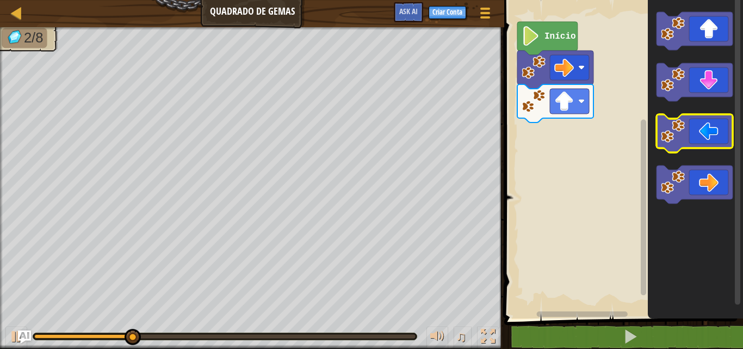
click at [721, 122] on icon "Espaço de trabalho do Blockly" at bounding box center [695, 133] width 76 height 38
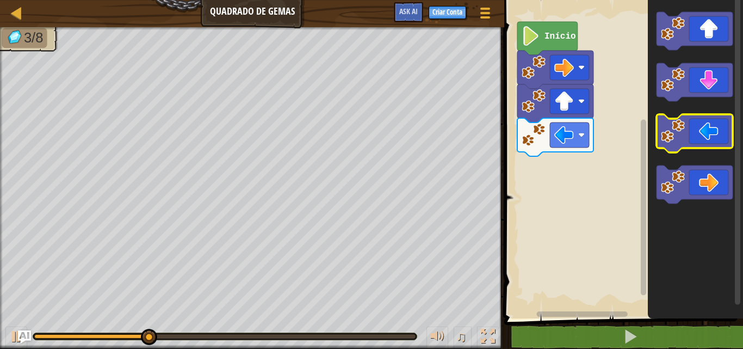
click at [721, 122] on icon "Espaço de trabalho do Blockly" at bounding box center [695, 133] width 76 height 38
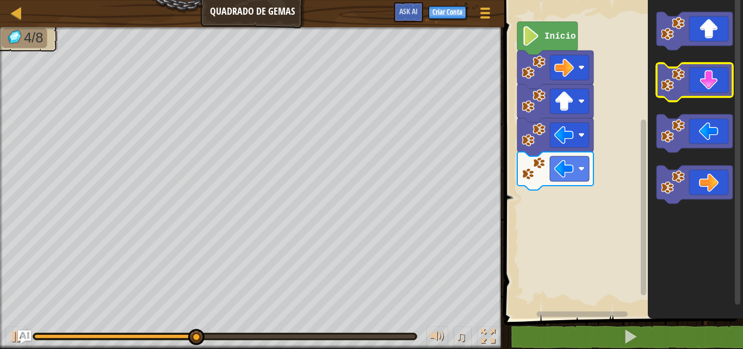
click at [709, 74] on icon "Espaço de trabalho do Blockly" at bounding box center [695, 82] width 76 height 38
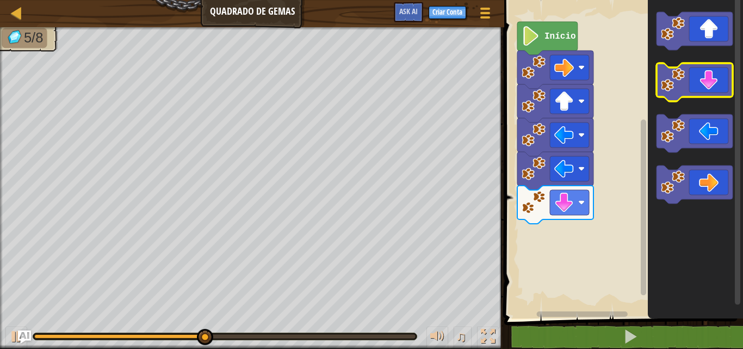
click at [709, 74] on icon "Espaço de trabalho do Blockly" at bounding box center [695, 82] width 76 height 38
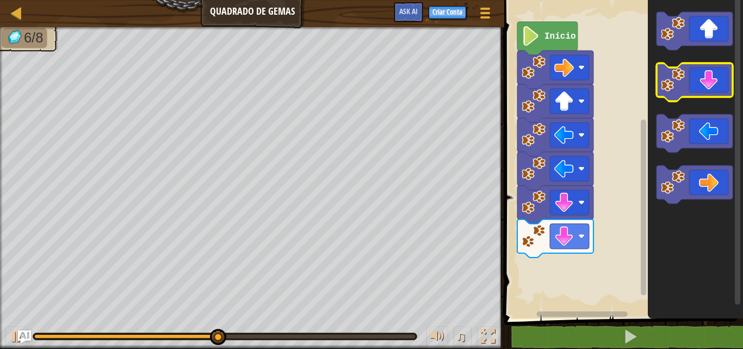
click at [709, 74] on icon "Espaço de trabalho do Blockly" at bounding box center [695, 82] width 76 height 38
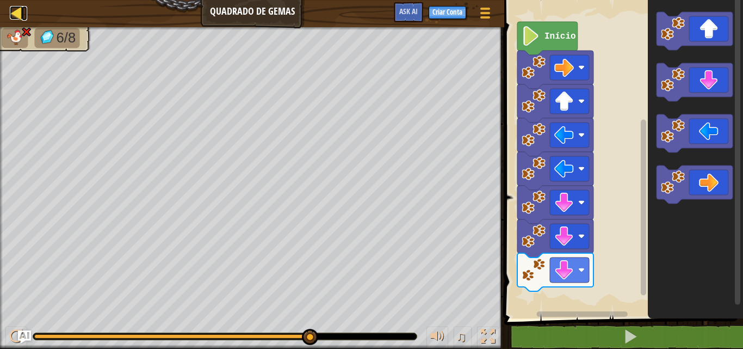
click at [18, 7] on div at bounding box center [17, 13] width 14 height 14
select select "pt-BR"
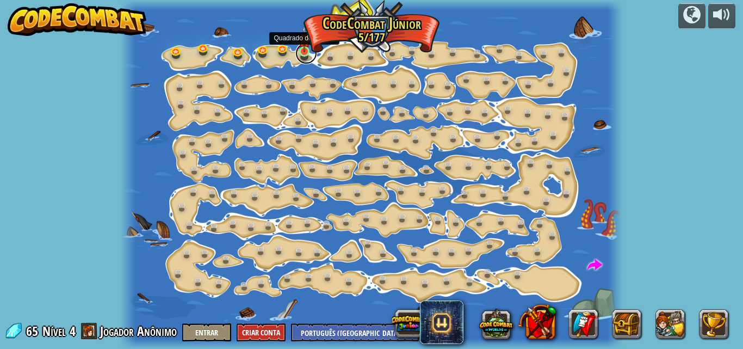
click at [304, 58] on link at bounding box center [306, 53] width 22 height 22
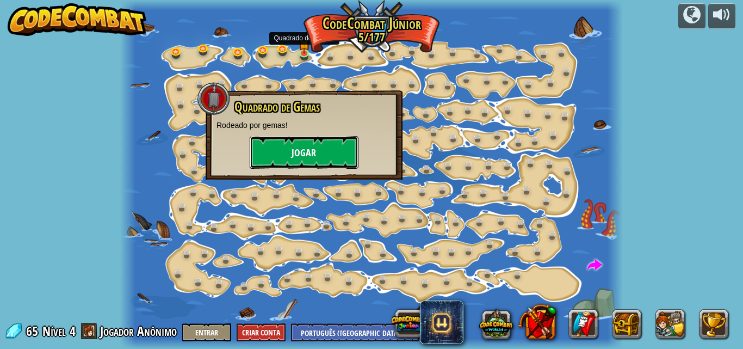
click at [257, 141] on button "Jogar" at bounding box center [304, 152] width 109 height 33
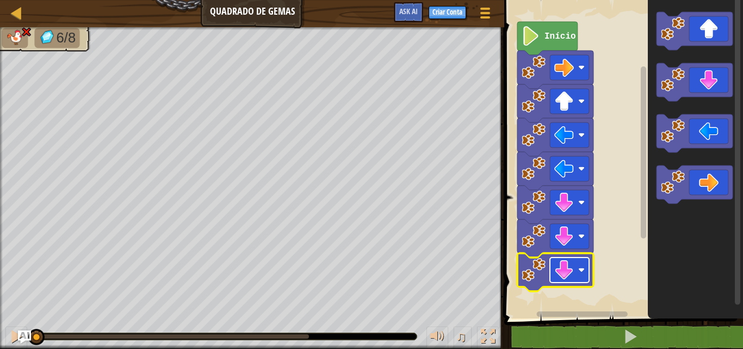
click at [577, 271] on rect "Espaço de trabalho do Blockly" at bounding box center [569, 269] width 39 height 25
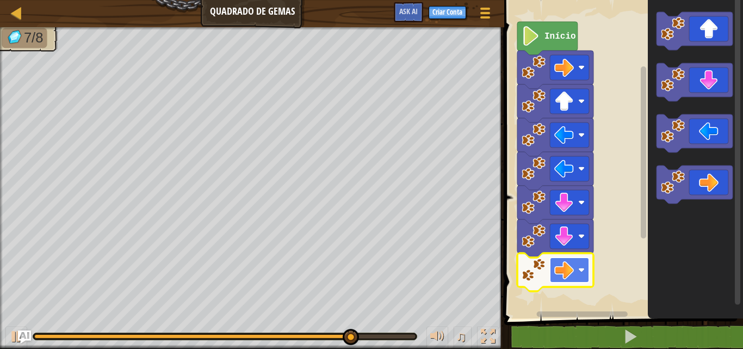
click at [560, 262] on image "Espaço de trabalho do Blockly" at bounding box center [564, 270] width 20 height 20
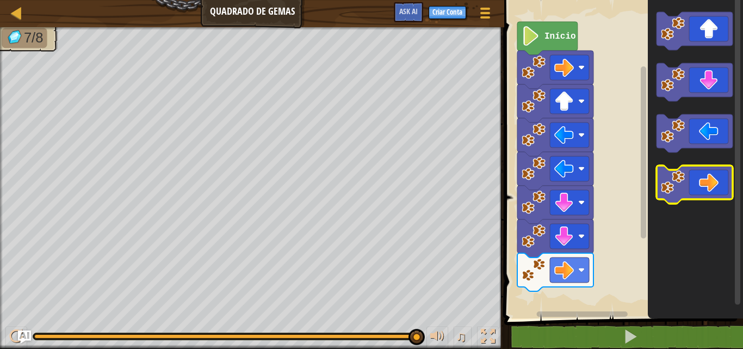
click at [705, 169] on icon "Espaço de trabalho do Blockly" at bounding box center [695, 184] width 76 height 38
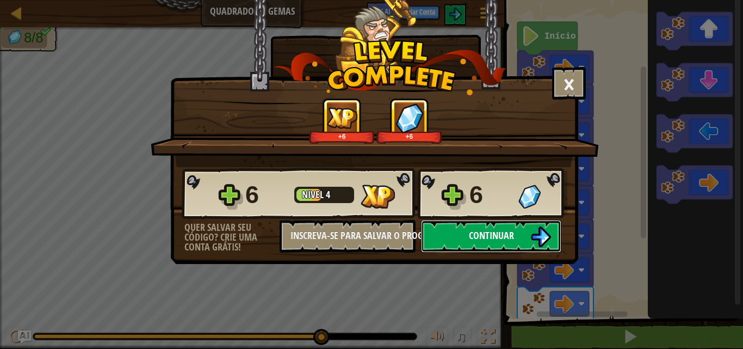
click at [534, 244] on img at bounding box center [540, 236] width 21 height 21
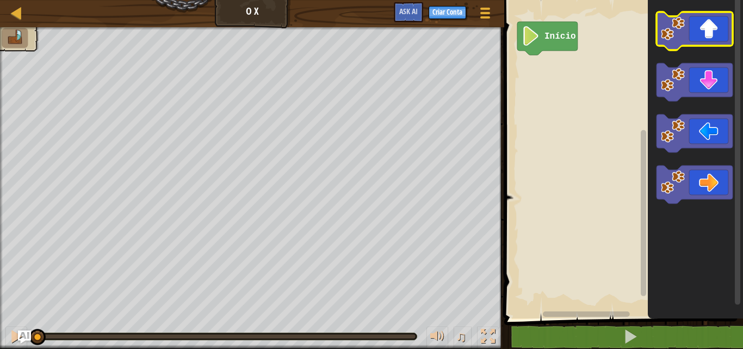
click at [706, 44] on icon "Espaço de trabalho do Blockly" at bounding box center [695, 31] width 76 height 38
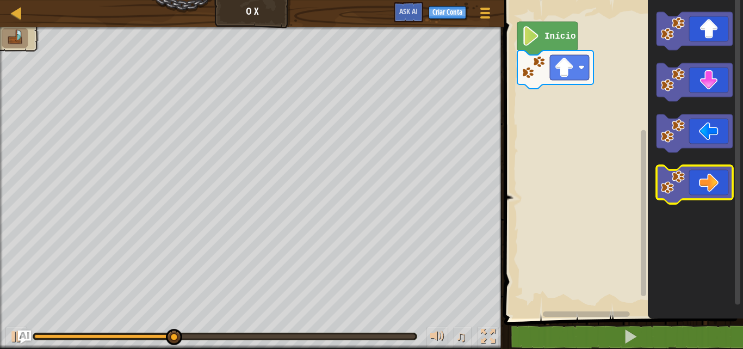
click at [722, 172] on icon "Espaço de trabalho do Blockly" at bounding box center [695, 184] width 76 height 38
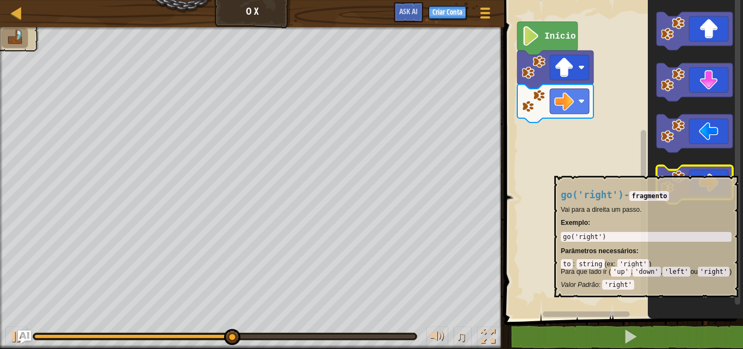
click at [722, 171] on icon "Espaço de trabalho do Blockly" at bounding box center [695, 184] width 76 height 38
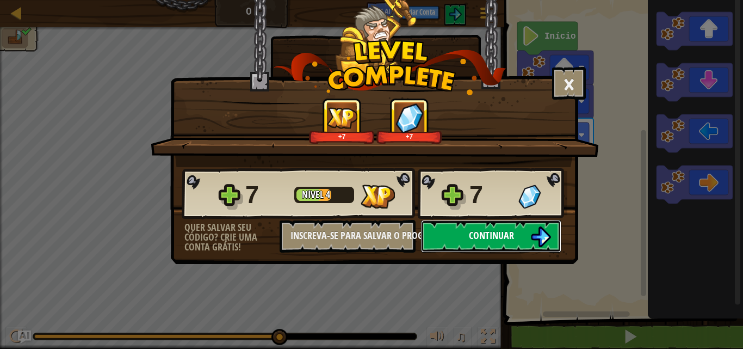
click at [529, 236] on button "Continuar" at bounding box center [491, 236] width 140 height 33
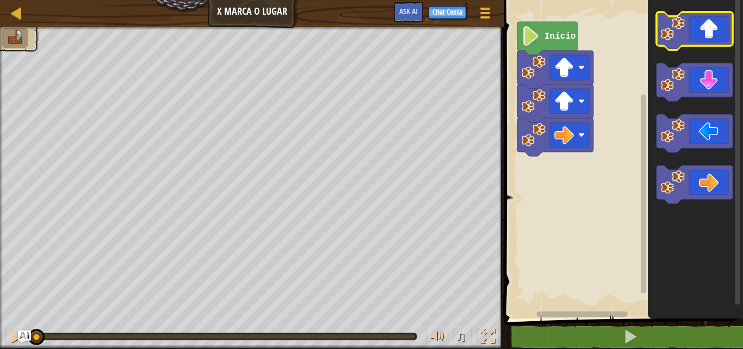
click at [692, 28] on icon "Espaço de trabalho do Blockly" at bounding box center [695, 31] width 76 height 38
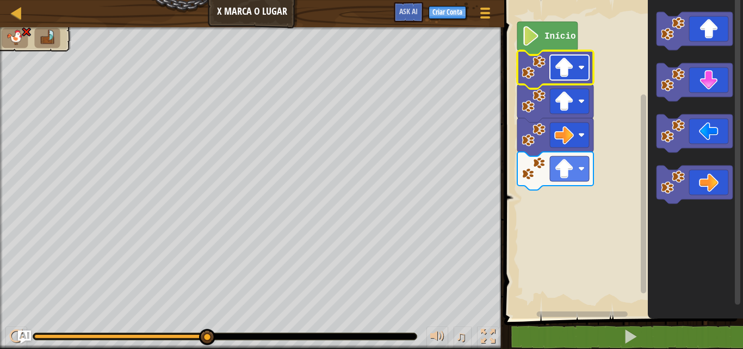
click at [586, 72] on rect "Espaço de trabalho do Blockly" at bounding box center [569, 67] width 39 height 25
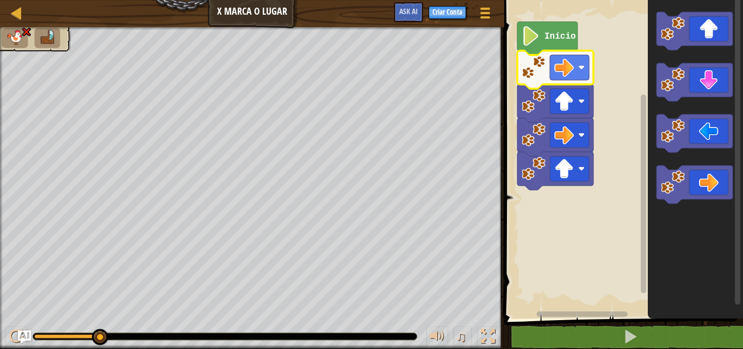
click at [14, 4] on div "Mapa X Marca o Lugar Menu do Jogo Criar Conta Ask AI" at bounding box center [252, 13] width 504 height 27
click at [10, 6] on div at bounding box center [17, 13] width 14 height 14
select select "pt-BR"
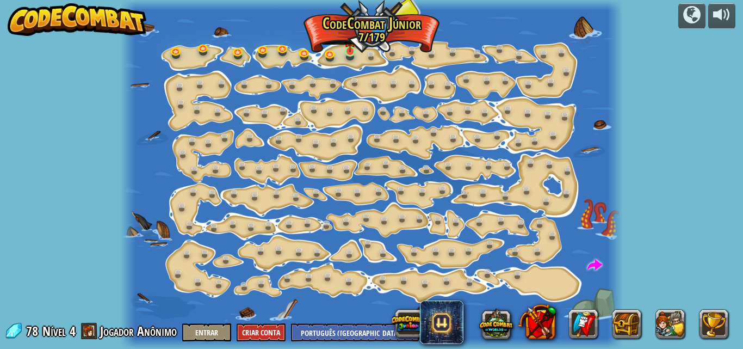
click at [353, 49] on img at bounding box center [349, 39] width 11 height 27
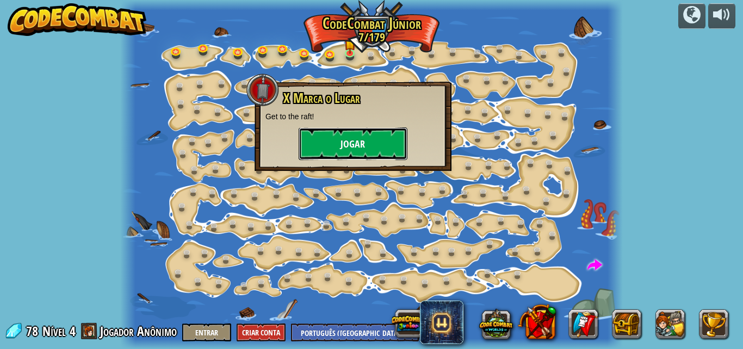
click at [335, 158] on button "Jogar" at bounding box center [353, 143] width 109 height 33
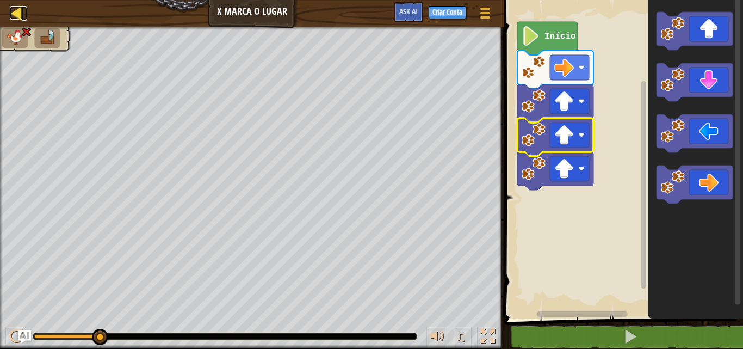
click at [14, 6] on div at bounding box center [17, 13] width 14 height 14
select select "pt-BR"
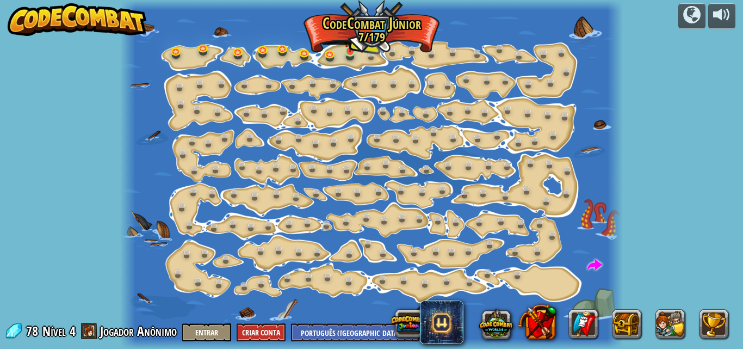
click at [345, 46] on img at bounding box center [349, 39] width 11 height 27
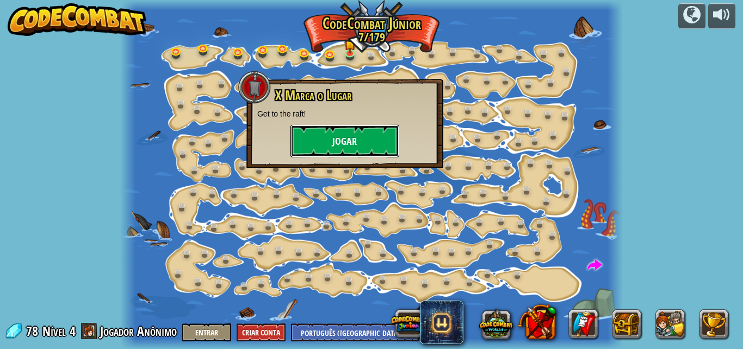
click at [336, 143] on button "Jogar" at bounding box center [344, 141] width 109 height 33
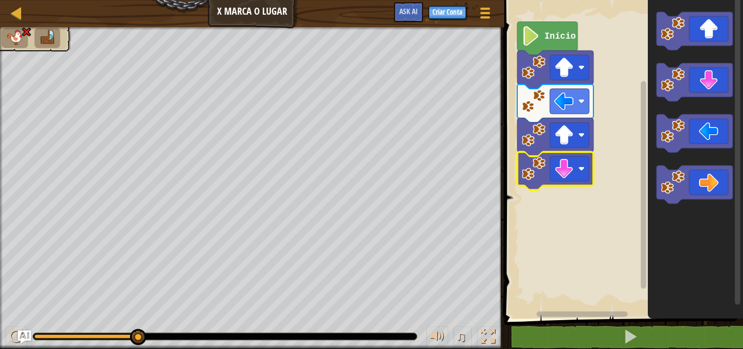
click at [562, 152] on icon "Espaço de trabalho do Blockly" at bounding box center [555, 171] width 76 height 38
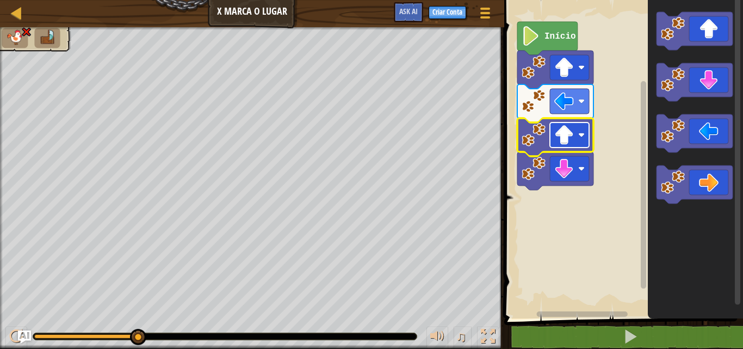
click at [560, 144] on image "Espaço de trabalho do Blockly" at bounding box center [564, 135] width 20 height 20
click at [6, 3] on div "Mapa X Marca o Lugar Menu do Jogo Criar Conta Ask AI" at bounding box center [252, 13] width 504 height 27
click at [13, 6] on div at bounding box center [17, 13] width 14 height 14
select select "pt-BR"
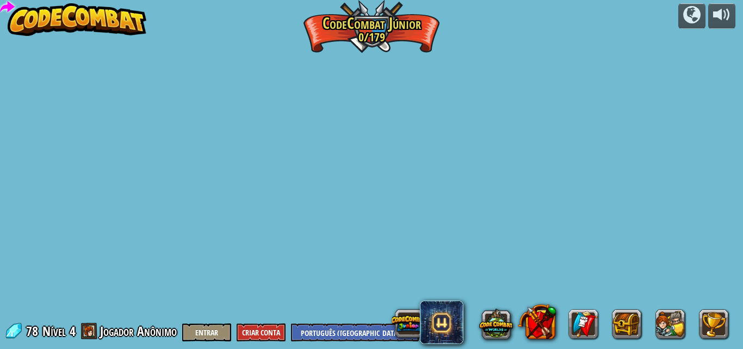
select select "pt-BR"
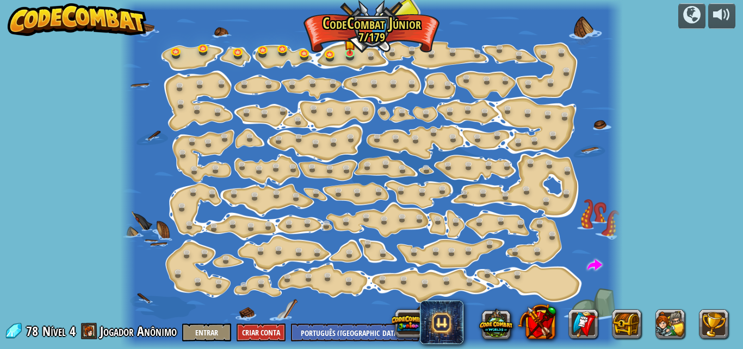
click at [349, 60] on div at bounding box center [371, 174] width 503 height 349
click at [346, 47] on img at bounding box center [349, 39] width 11 height 27
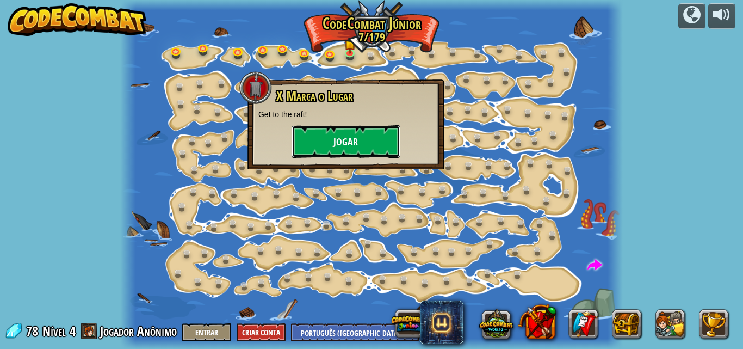
click at [361, 134] on button "Jogar" at bounding box center [346, 141] width 109 height 33
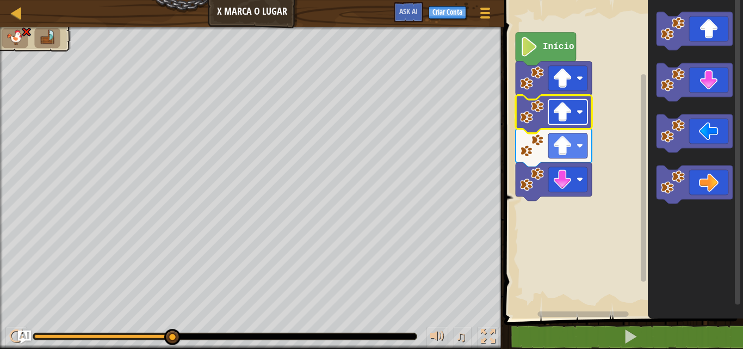
click at [567, 110] on image "Espaço de trabalho do Blockly" at bounding box center [563, 112] width 20 height 20
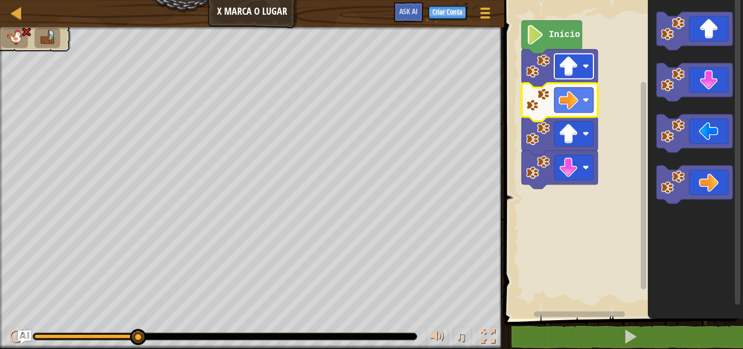
click at [560, 76] on image "Espaço de trabalho do Blockly" at bounding box center [569, 67] width 20 height 20
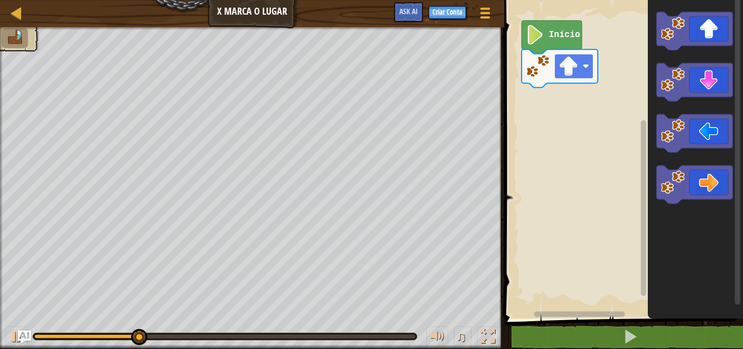
click at [583, 70] on rect "Espaço de trabalho do Blockly" at bounding box center [573, 66] width 39 height 25
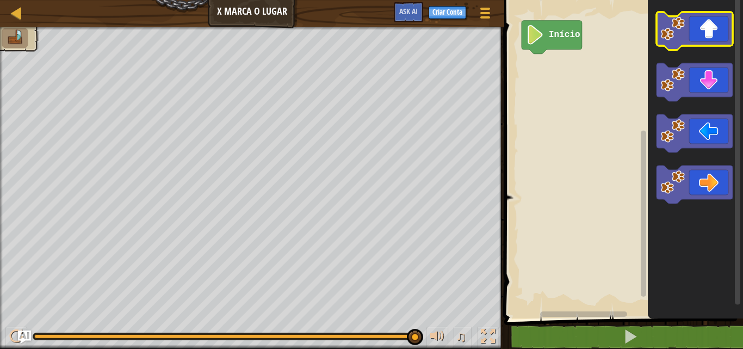
click at [713, 39] on icon "Espaço de trabalho do Blockly" at bounding box center [695, 31] width 76 height 38
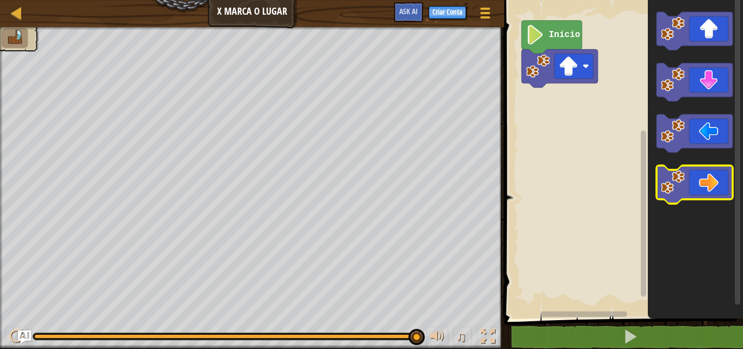
click at [732, 175] on icon "Espaço de trabalho do Blockly" at bounding box center [695, 184] width 76 height 38
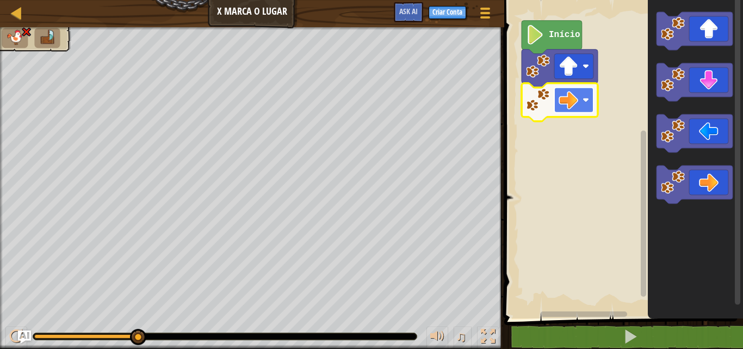
click at [571, 102] on image "Espaço de trabalho do Blockly" at bounding box center [569, 100] width 20 height 20
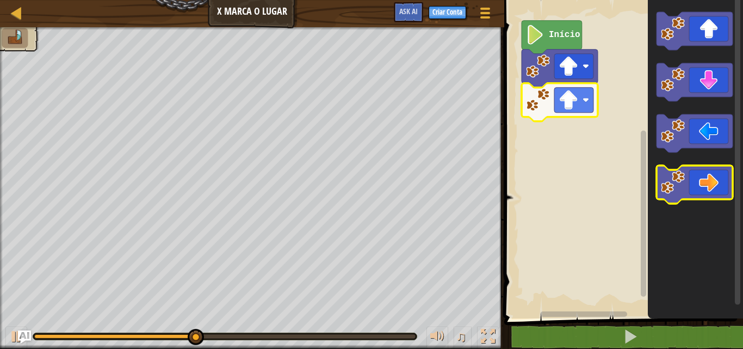
click at [703, 170] on icon "Espaço de trabalho do Blockly" at bounding box center [695, 184] width 76 height 38
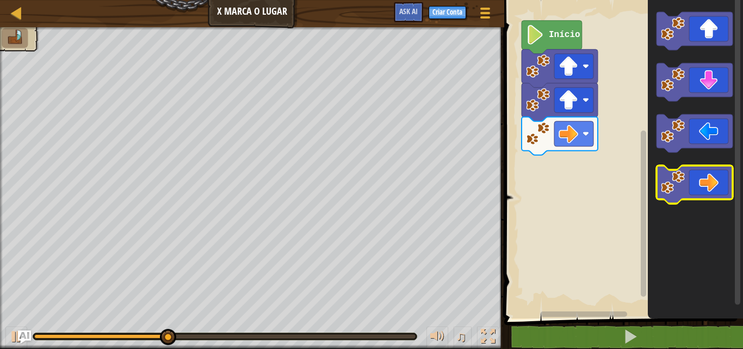
click at [703, 170] on icon "Espaço de trabalho do Blockly" at bounding box center [695, 184] width 76 height 38
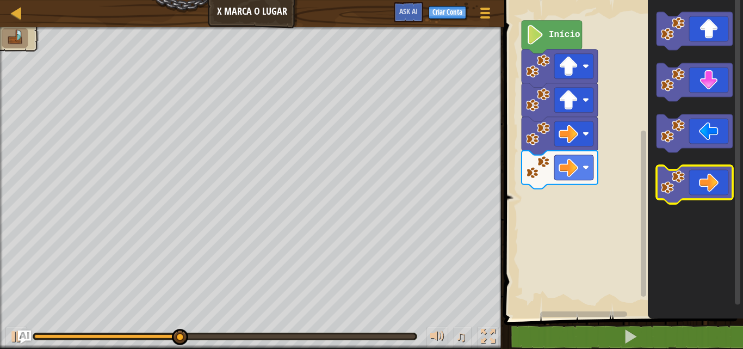
click at [703, 170] on icon "Espaço de trabalho do Blockly" at bounding box center [695, 184] width 76 height 38
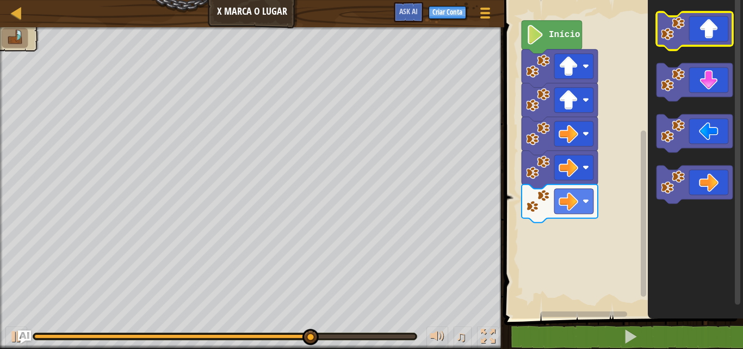
click at [696, 42] on icon "Espaço de trabalho do Blockly" at bounding box center [695, 31] width 76 height 38
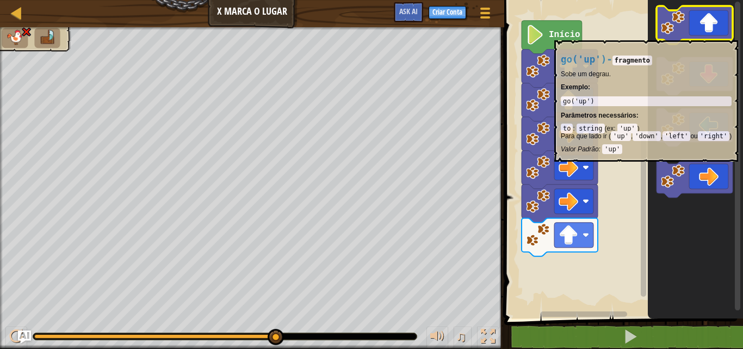
click at [703, 35] on icon "Espaço de trabalho do Blockly" at bounding box center [695, 25] width 76 height 38
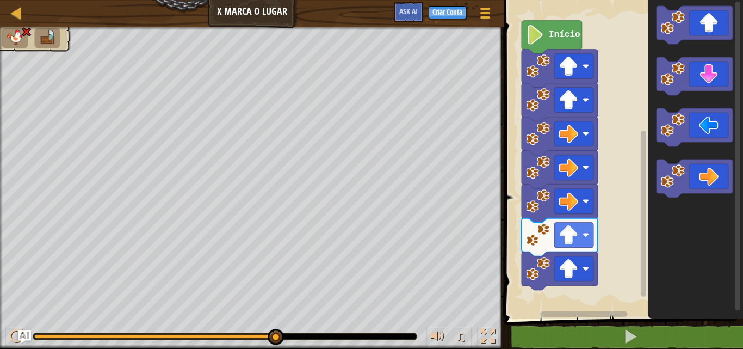
click at [167, 73] on div "Mapa X Marca o Lugar Menu do Jogo Criar Conta Ask AI 1 הההההההההההההההההההההההה…" at bounding box center [371, 174] width 743 height 349
click at [12, 15] on div at bounding box center [17, 13] width 14 height 14
select select "pt-BR"
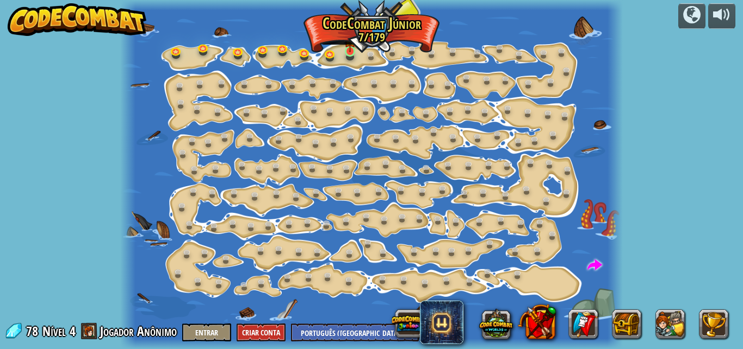
click at [354, 51] on img at bounding box center [349, 39] width 11 height 27
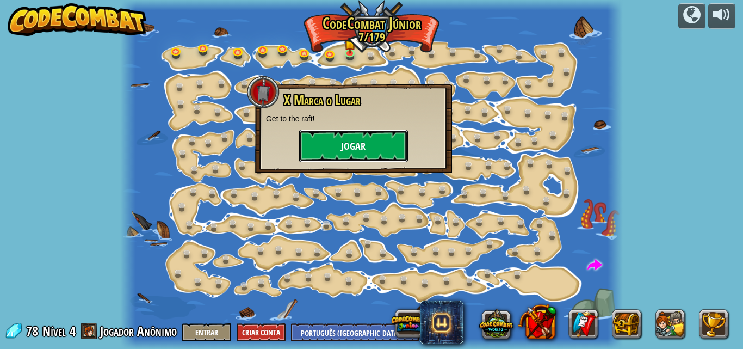
click at [393, 138] on button "Jogar" at bounding box center [353, 145] width 109 height 33
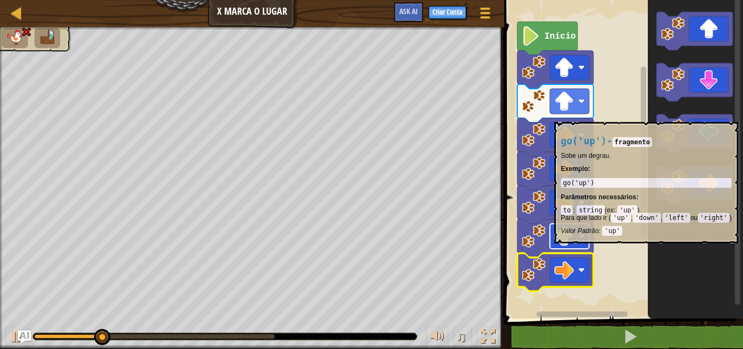
click at [578, 249] on rect "Espaço de trabalho do Blockly" at bounding box center [569, 236] width 39 height 25
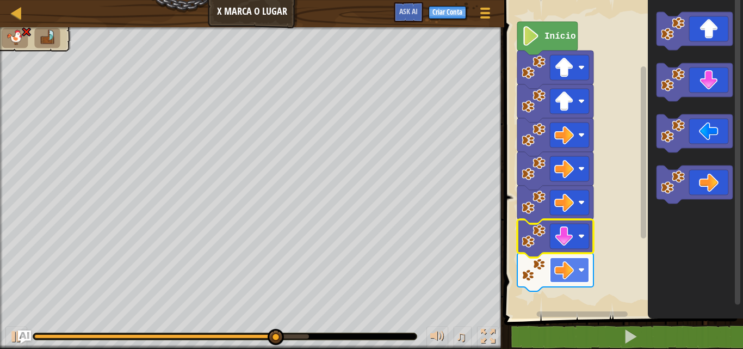
click at [571, 271] on image "Espaço de trabalho do Blockly" at bounding box center [564, 270] width 20 height 20
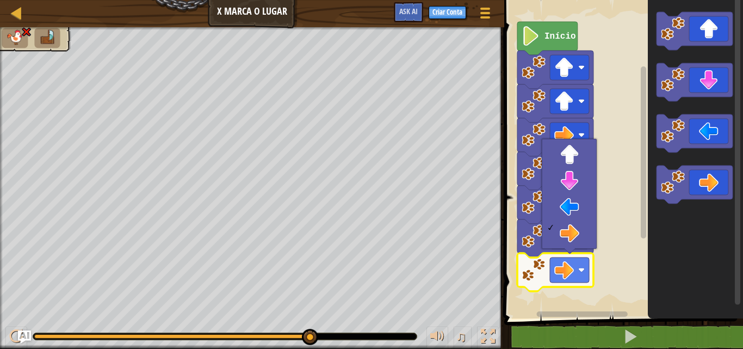
click at [11, 2] on div "Mapa X Marca o Lugar Menu do Jogo Criar Conta Ask AI" at bounding box center [252, 13] width 504 height 27
click at [16, 15] on div at bounding box center [17, 13] width 14 height 14
select select "pt-BR"
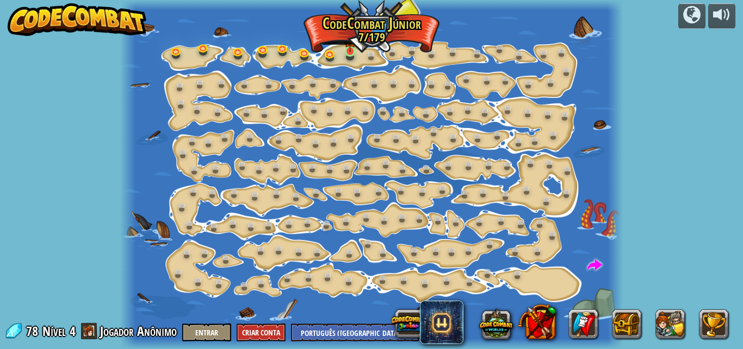
click at [350, 51] on img at bounding box center [349, 39] width 11 height 27
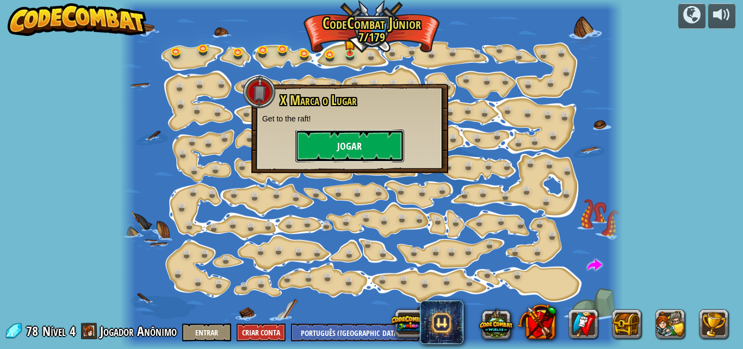
click at [360, 139] on button "Jogar" at bounding box center [349, 145] width 109 height 33
